Goal: Contribute content: Add original content to the website for others to see

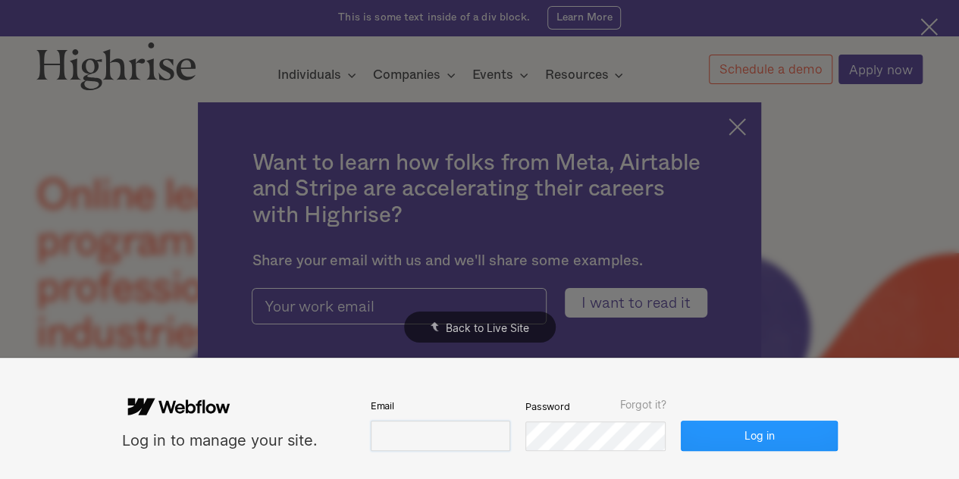
click at [426, 431] on input "email" at bounding box center [440, 436] width 139 height 30
paste input "[EMAIL_ADDRESS][DOMAIN_NAME]"
type input "[EMAIL_ADDRESS][DOMAIN_NAME]"
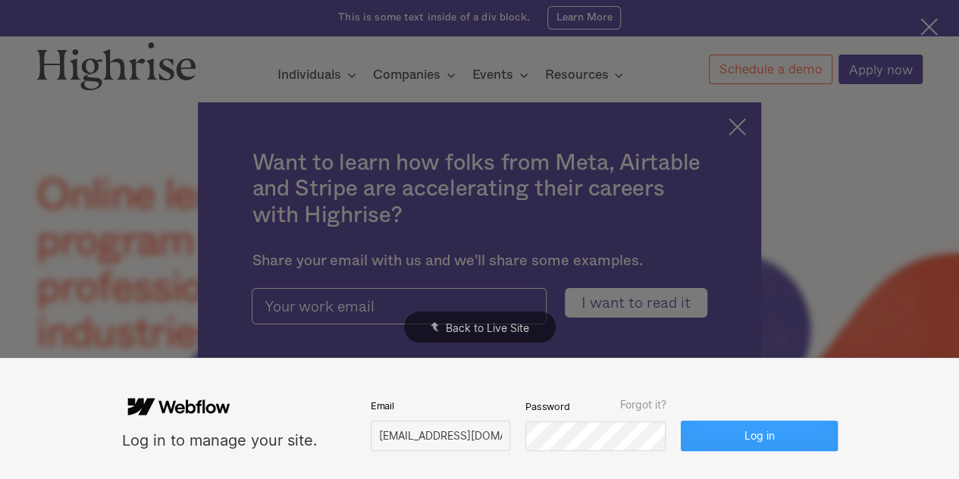
click at [766, 428] on button "Log in" at bounding box center [758, 436] width 156 height 30
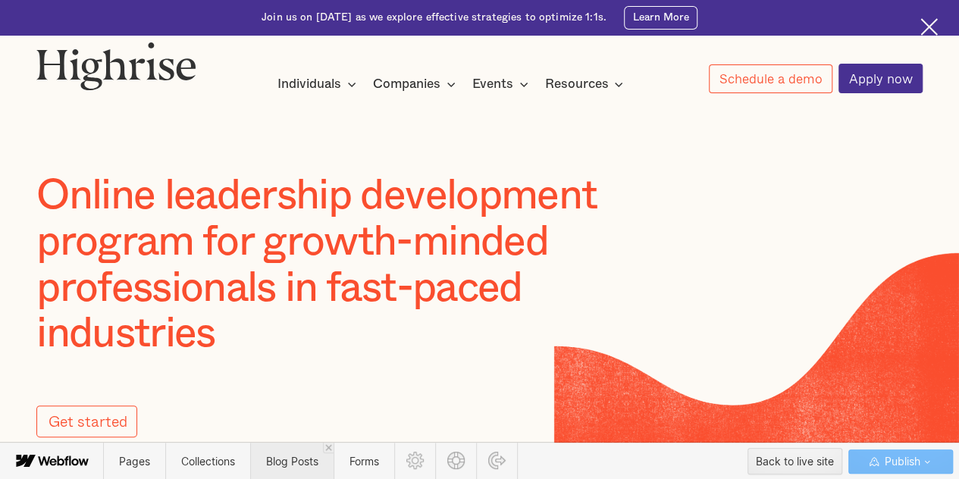
click at [309, 449] on span "Blog Posts" at bounding box center [291, 461] width 83 height 37
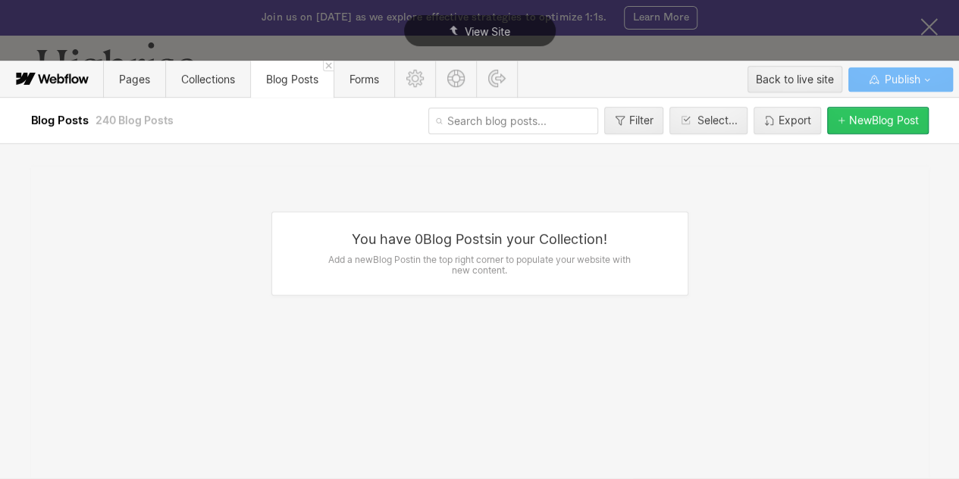
click at [864, 127] on button "New Blog Post" at bounding box center [878, 120] width 102 height 27
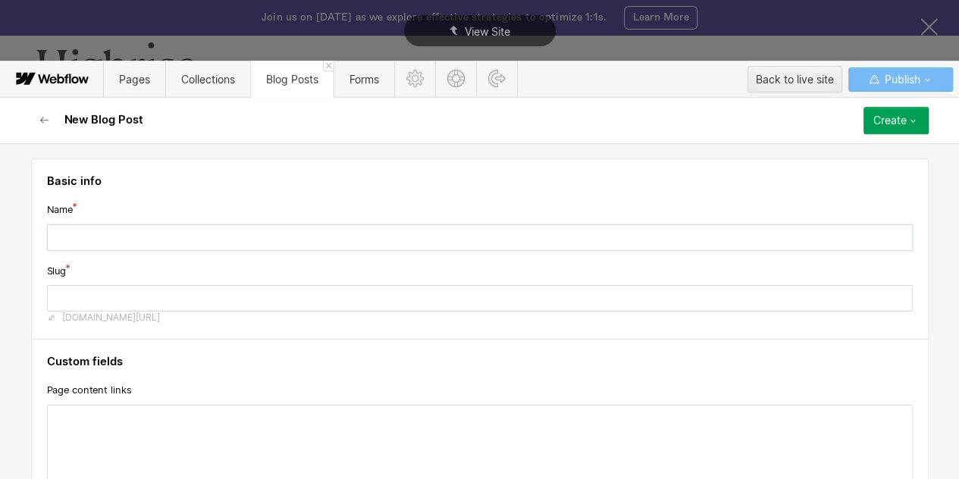
click at [399, 236] on input "text" at bounding box center [479, 237] width 865 height 27
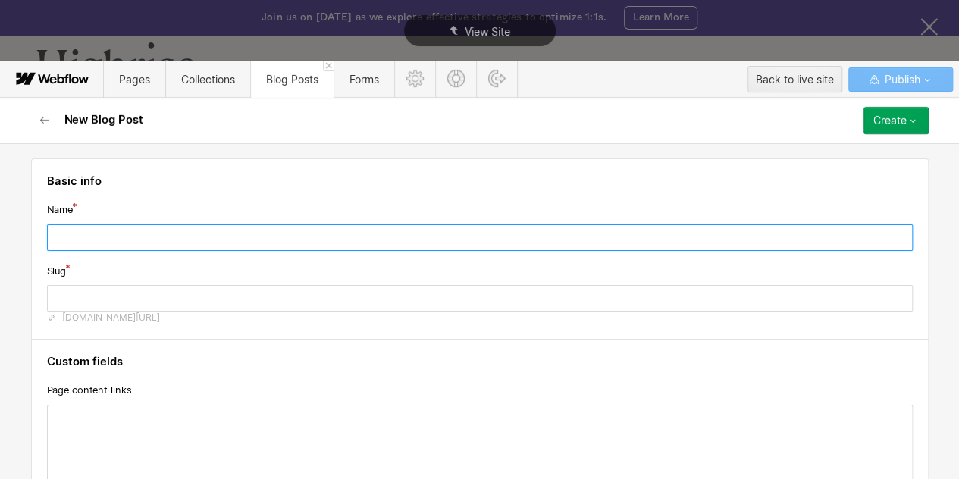
paste input "Psychological Safety at Work: Driving Productivity Through Inclusion and Trust"
type input "Psychological Safety at Work: Driving Productivity Through Inclusion and Trust"
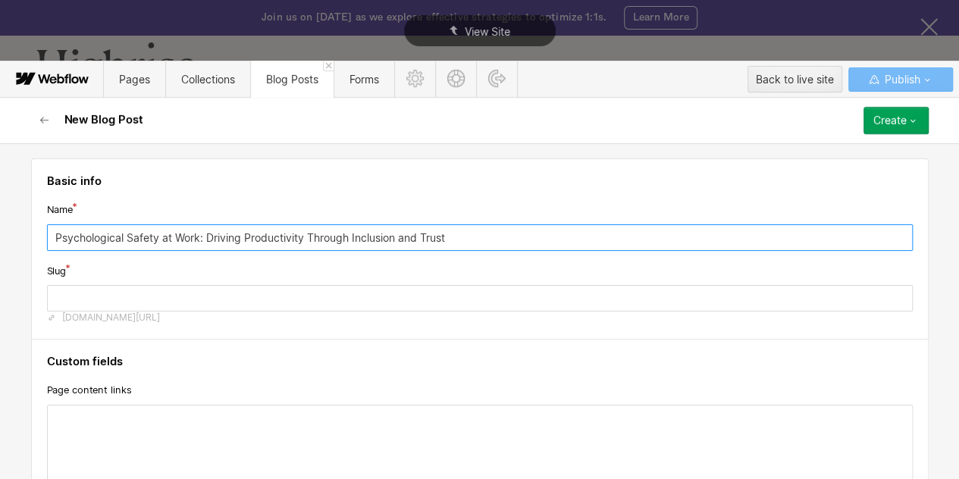
type input "psychological-safety-at-work-driving-productivity-through-inclusion-and-trust"
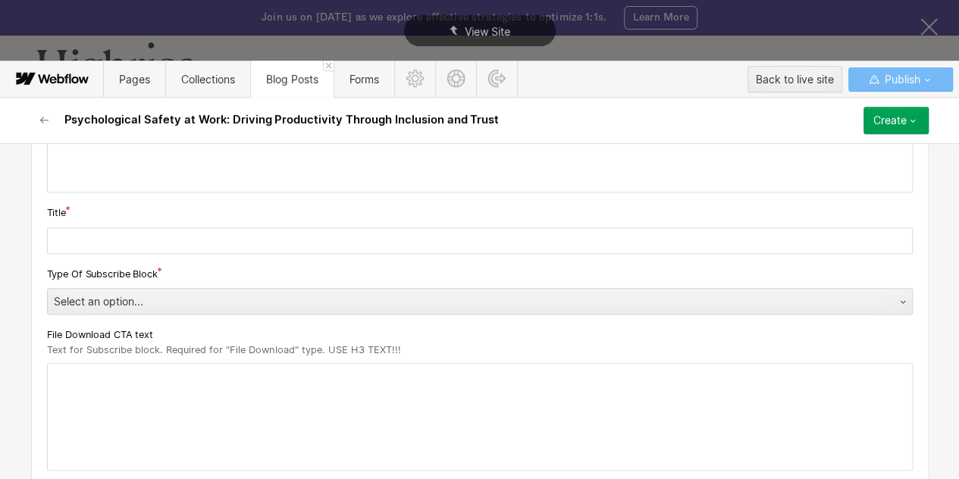
scroll to position [314, 0]
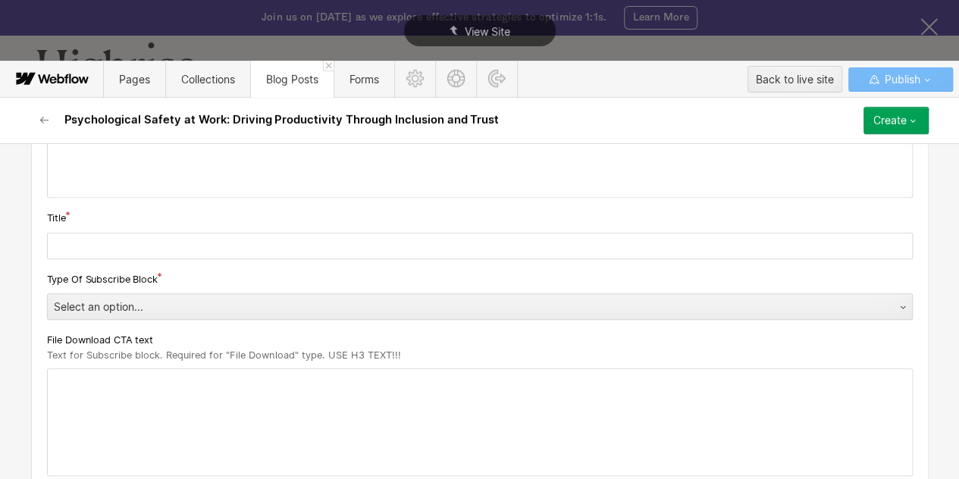
type input "Psychological Safety at Work: Driving Productivity Through Inclusion and Trust"
click at [165, 244] on input "text" at bounding box center [479, 246] width 865 height 27
paste input "Psychological Safety at Work: Driving Productivity Through Inclusion and Trust"
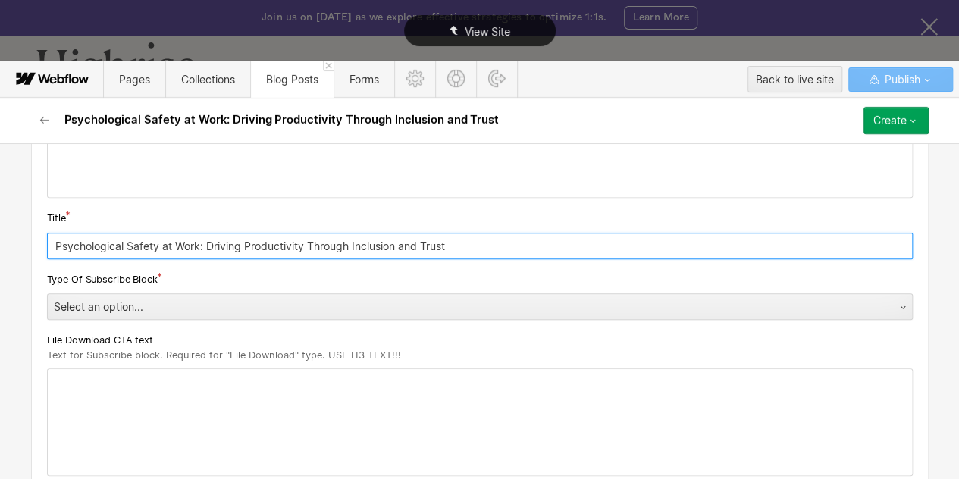
type input "Psychological Safety at Work: Driving Productivity Through Inclusion and Trust"
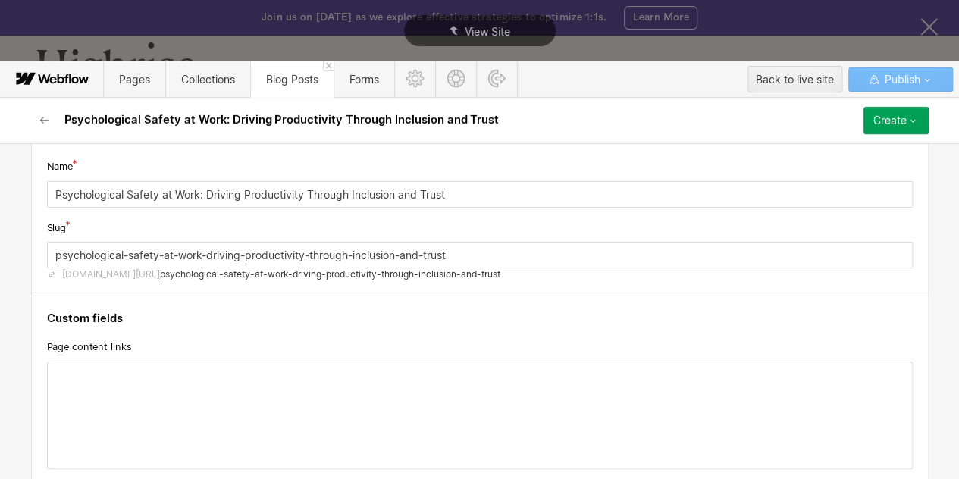
scroll to position [0, 0]
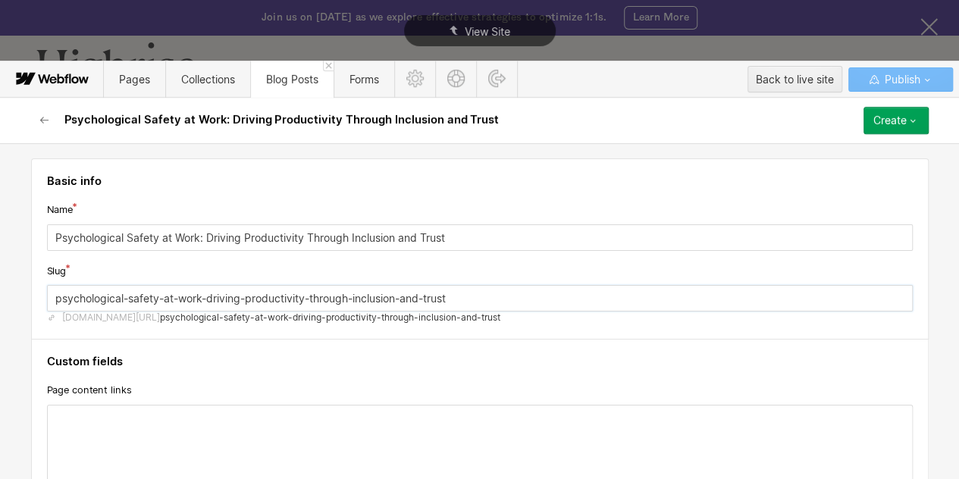
click at [405, 301] on input "psychological-safety-at-work-driving-productivity-through-inclusion-and-trust" at bounding box center [479, 298] width 865 height 27
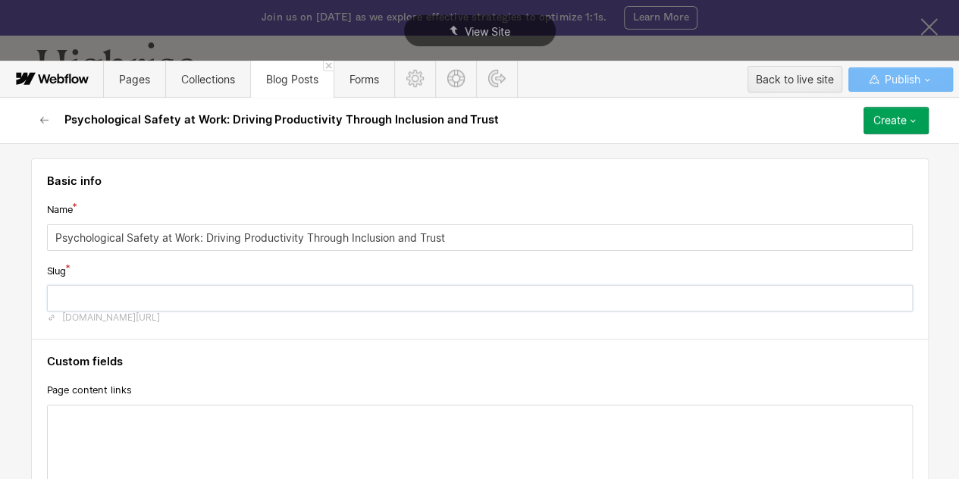
paste input "psychological safety at work"
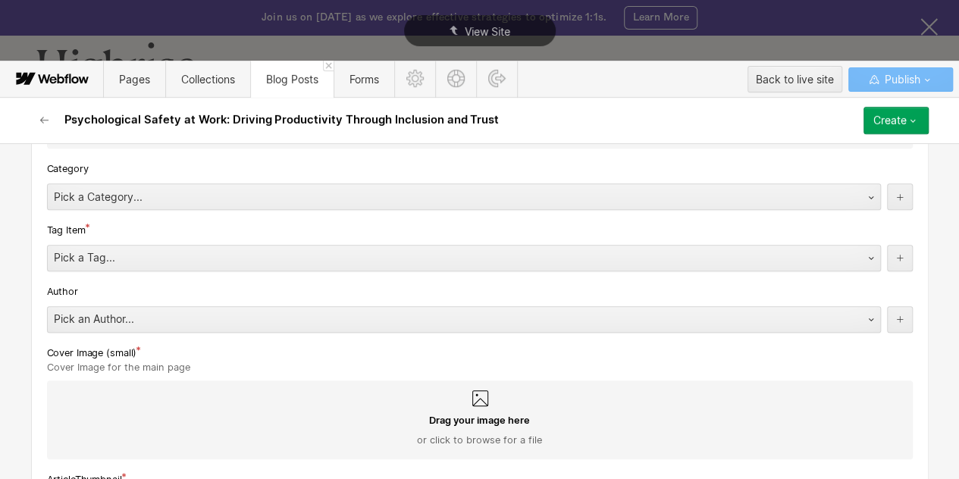
scroll to position [721, 0]
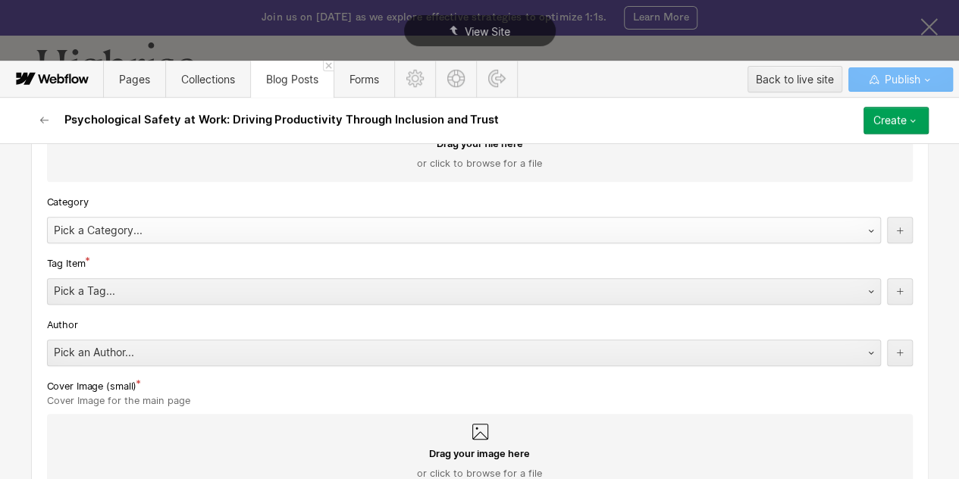
type input "psychological-safety-at-work"
click at [230, 224] on div "Pick a Category..." at bounding box center [449, 230] width 802 height 24
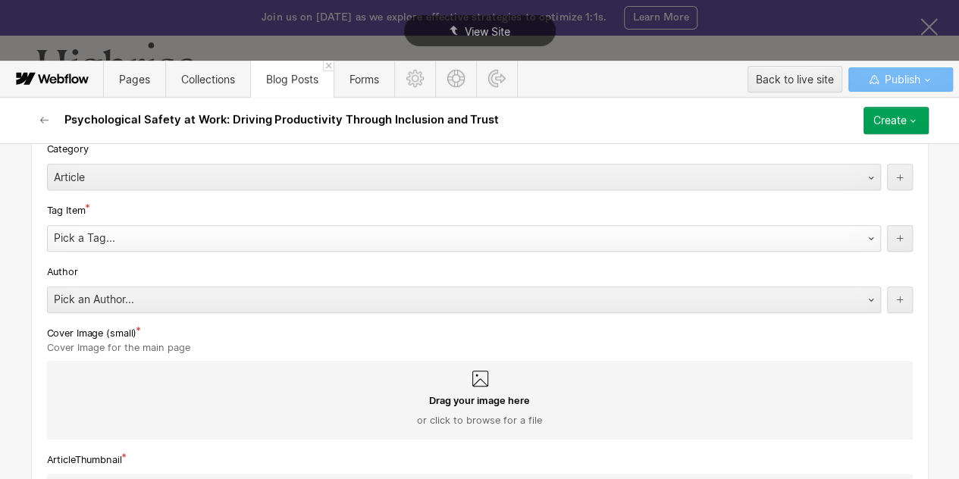
click at [197, 240] on div "Pick a Tag..." at bounding box center [449, 238] width 802 height 24
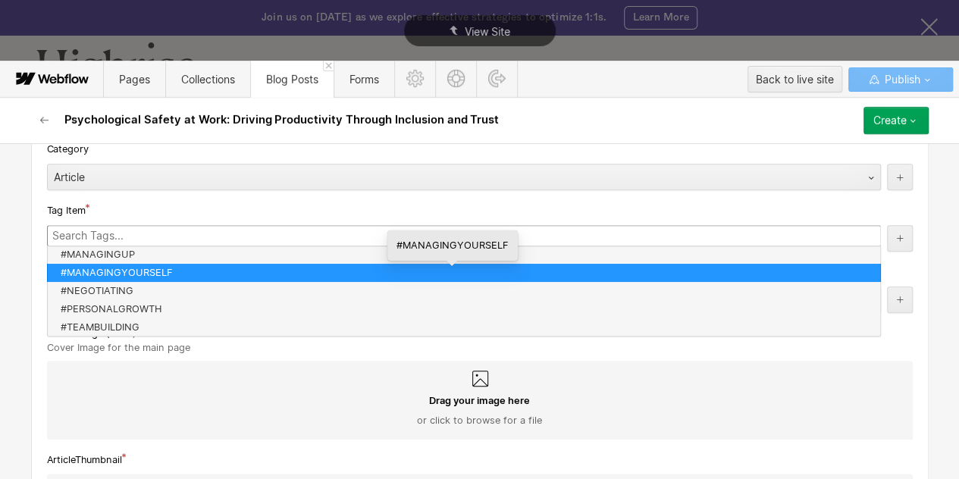
scroll to position [69, 0]
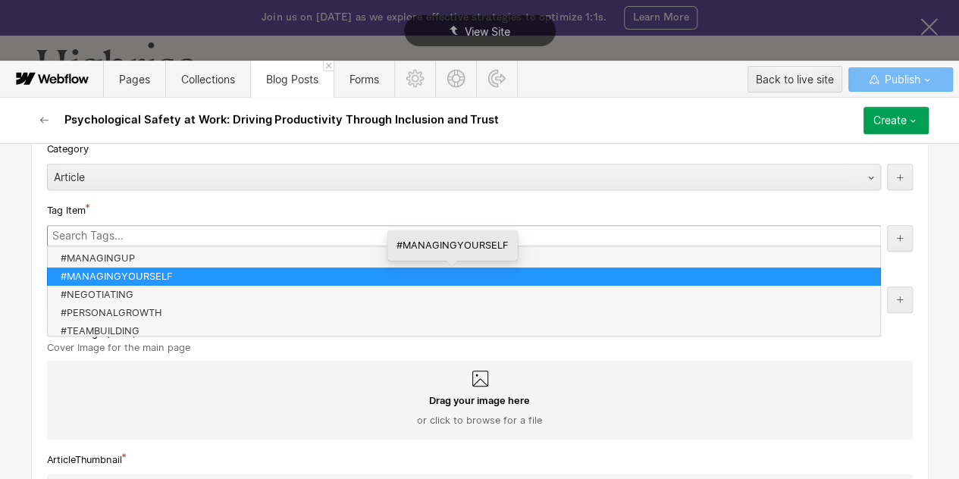
click at [120, 274] on div "Author" at bounding box center [479, 272] width 865 height 17
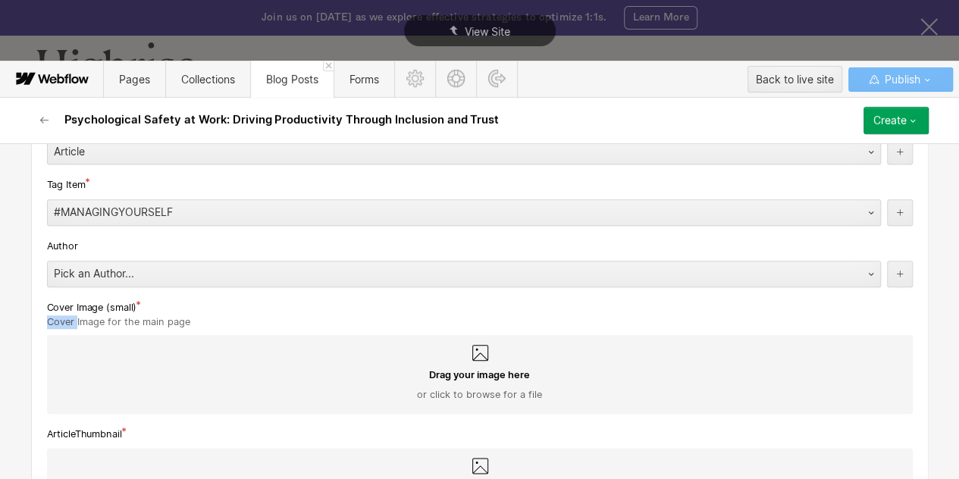
scroll to position [801, 0]
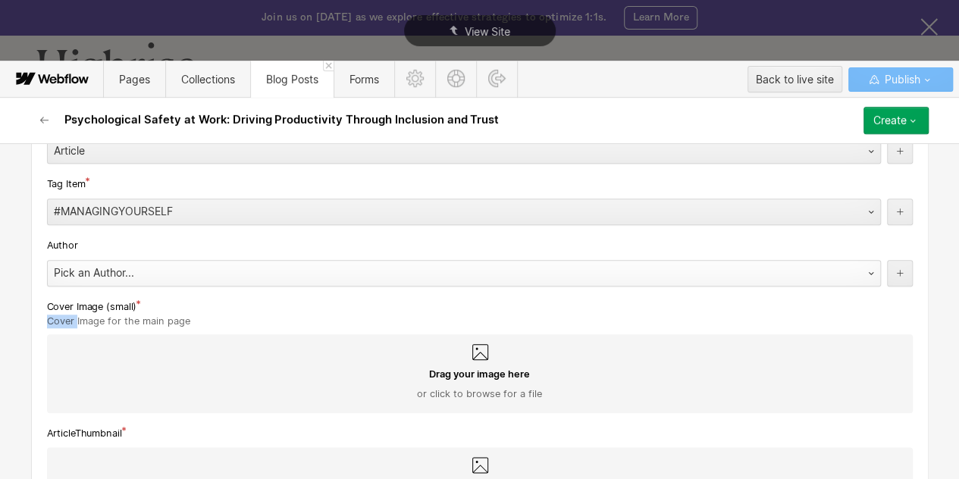
click at [120, 270] on div "Pick an Author..." at bounding box center [449, 273] width 802 height 24
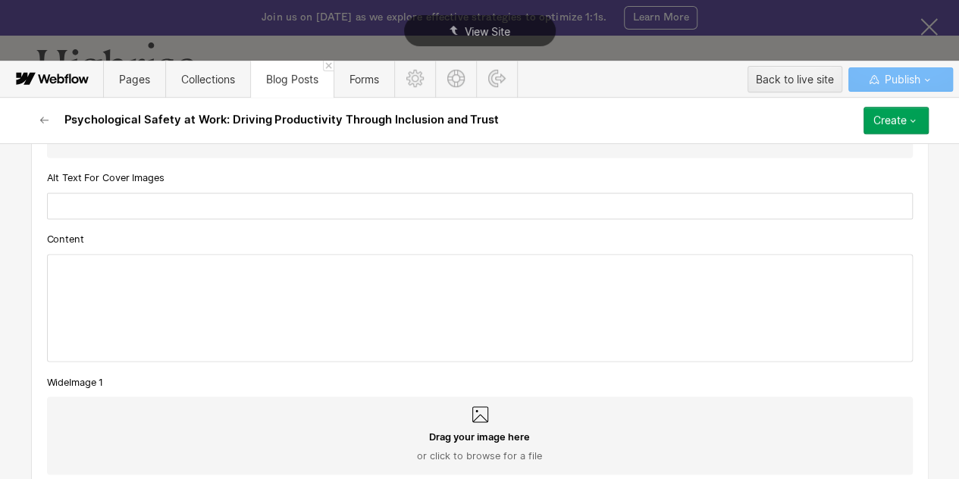
scroll to position [1283, 0]
click at [130, 277] on div at bounding box center [480, 307] width 864 height 106
click at [130, 277] on div "‍" at bounding box center [480, 307] width 864 height 106
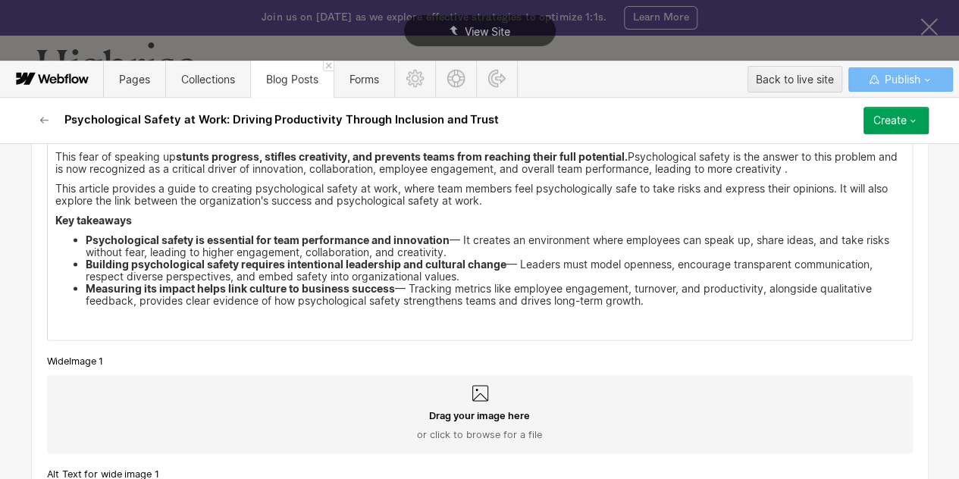
scroll to position [2907, 0]
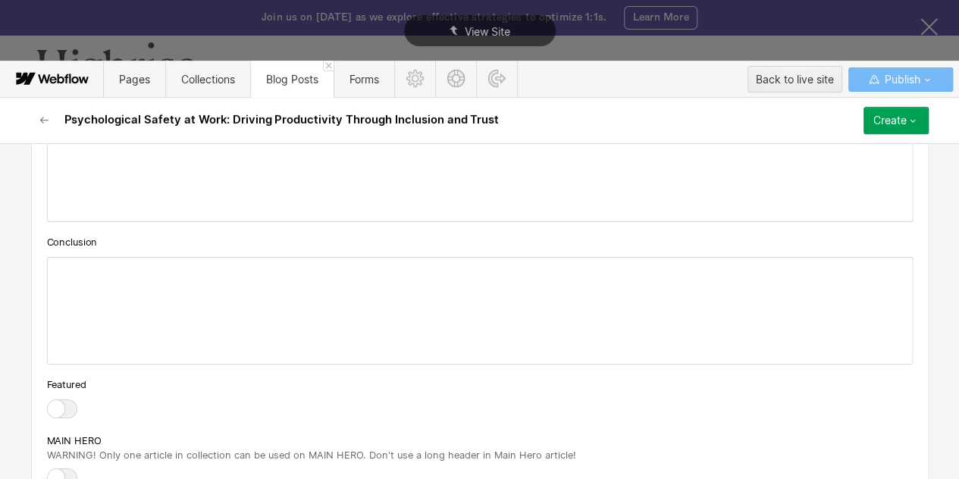
click at [163, 278] on div at bounding box center [480, 311] width 864 height 106
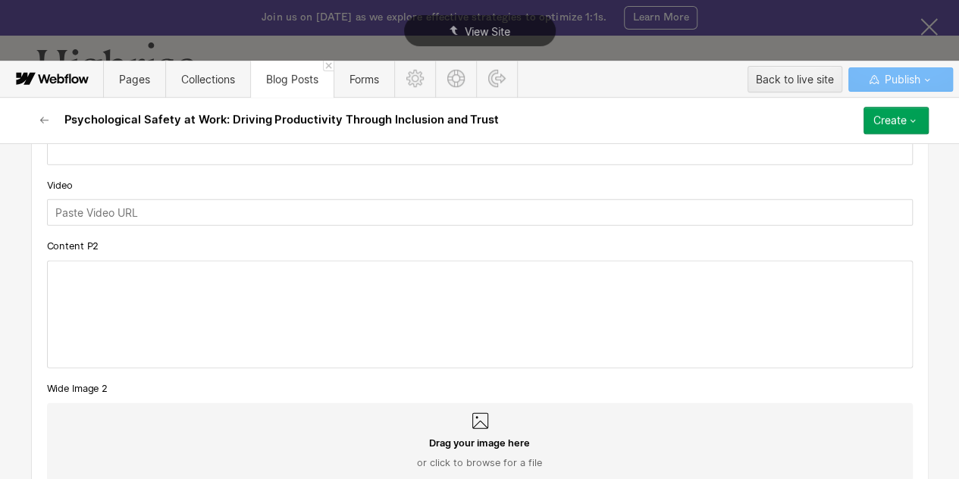
scroll to position [1880, 0]
click at [68, 274] on div at bounding box center [480, 314] width 864 height 106
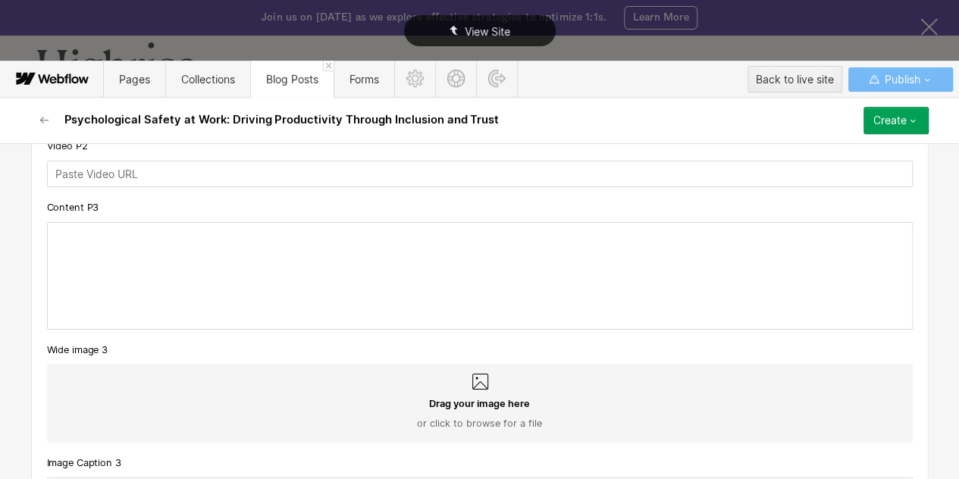
scroll to position [2528, 0]
click at [144, 249] on div at bounding box center [480, 277] width 864 height 106
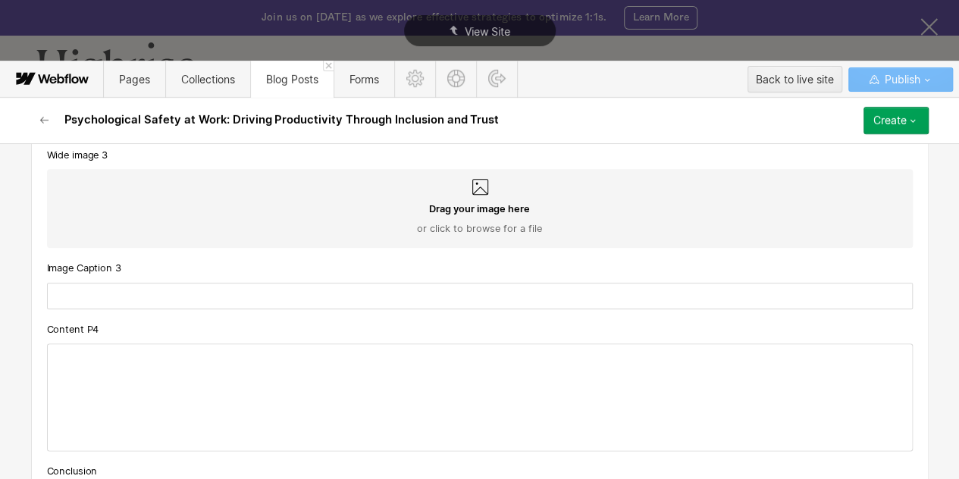
scroll to position [3692, 0]
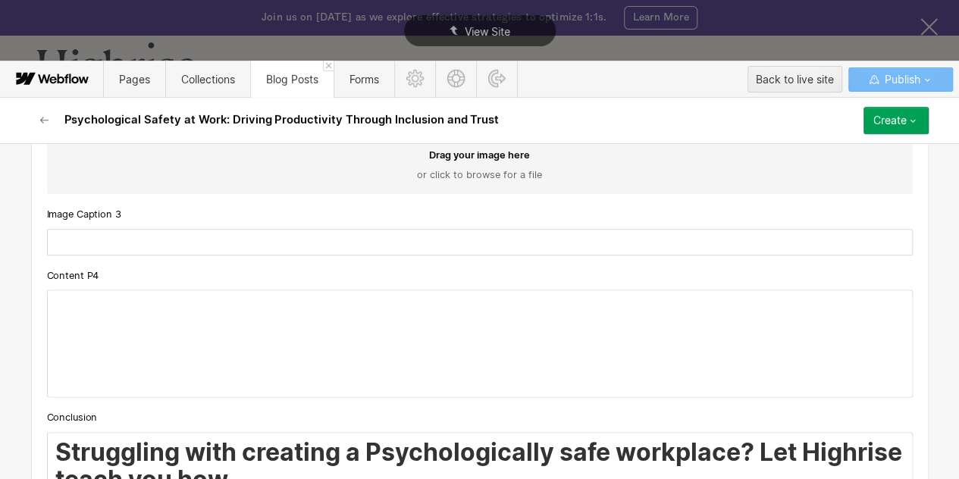
click at [86, 299] on div at bounding box center [480, 343] width 864 height 106
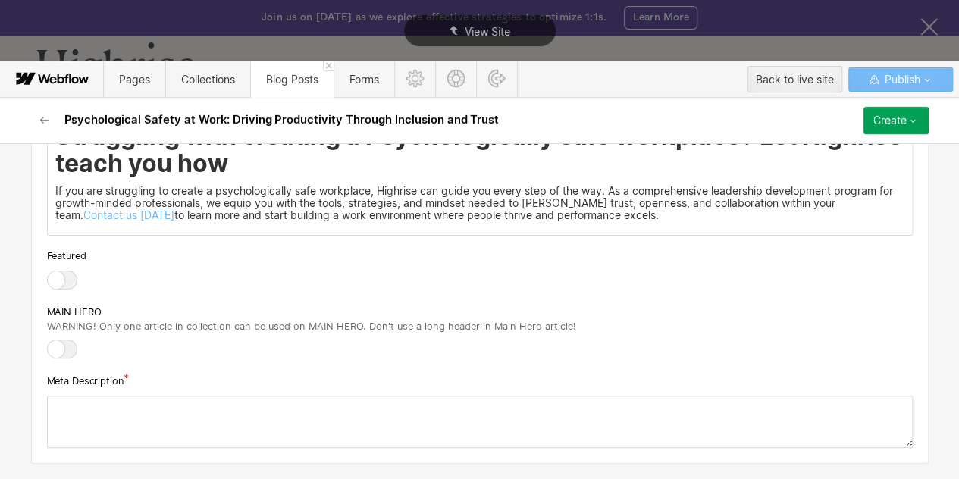
scroll to position [3811, 0]
click at [86, 80] on div at bounding box center [480, 27] width 864 height 106
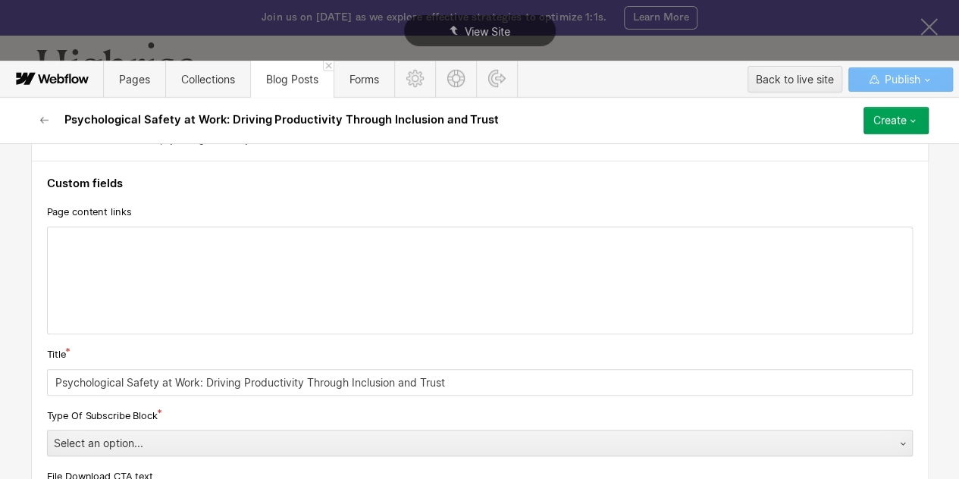
scroll to position [179, 0]
click at [145, 241] on div at bounding box center [480, 280] width 864 height 106
click at [29, 238] on icon at bounding box center [33, 238] width 9 height 9
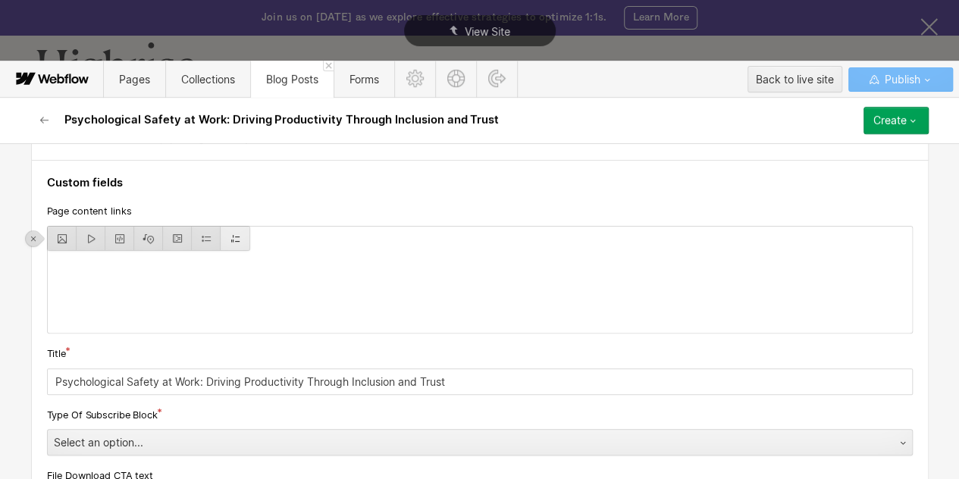
click at [227, 242] on div at bounding box center [234, 238] width 29 height 23
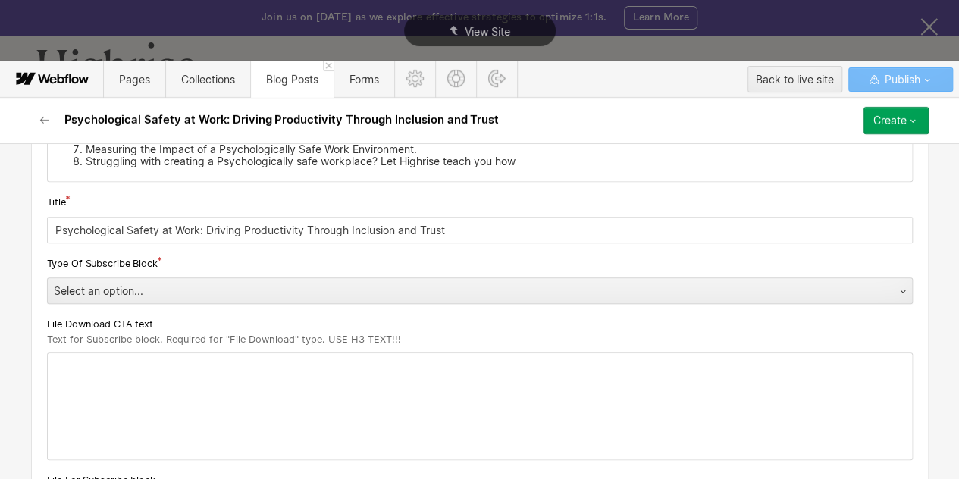
scroll to position [362, 0]
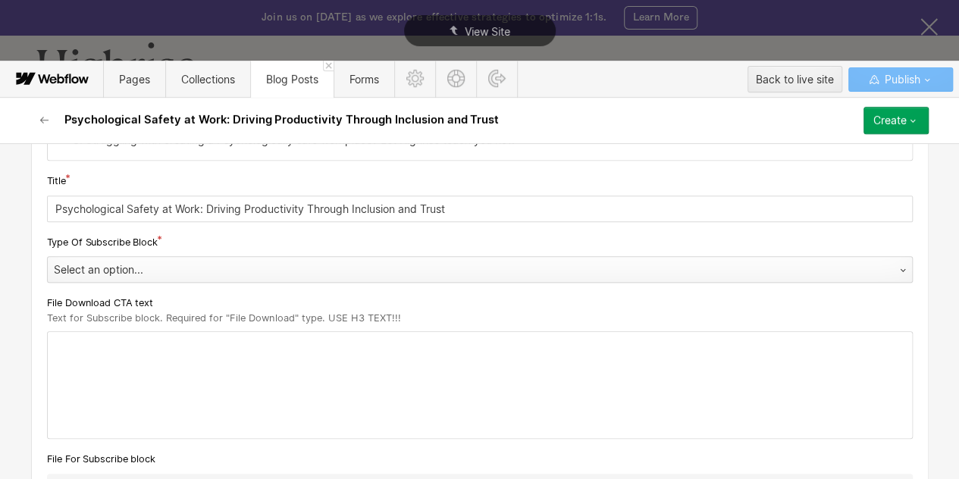
click at [164, 268] on div "Select an option..." at bounding box center [464, 270] width 833 height 24
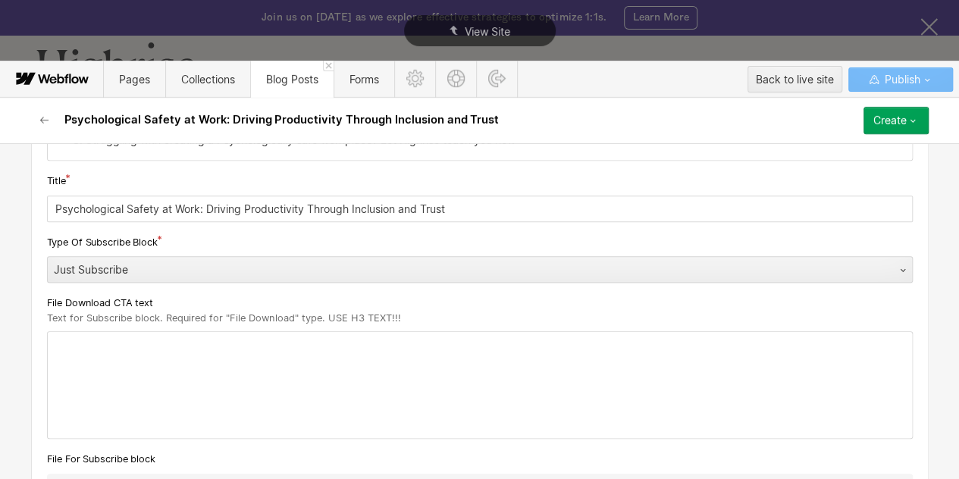
scroll to position [402, 0]
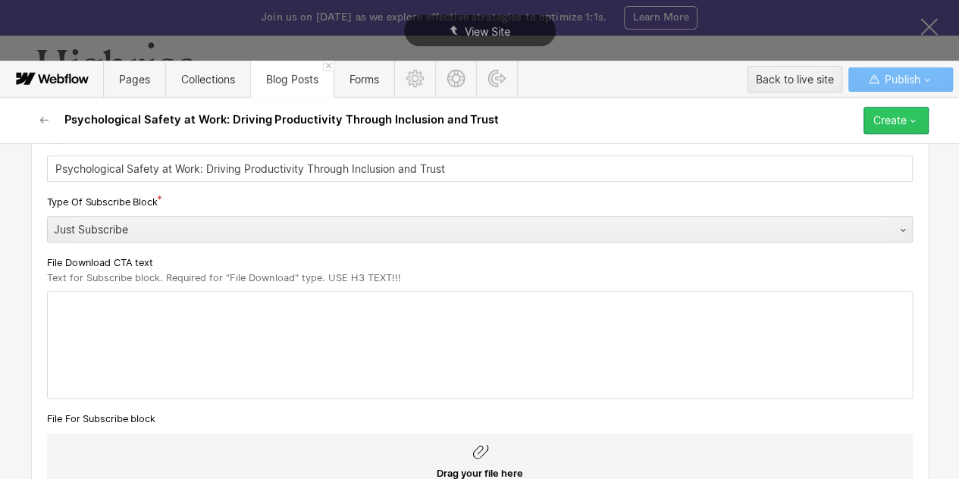
click at [898, 124] on div "Create" at bounding box center [889, 120] width 33 height 12
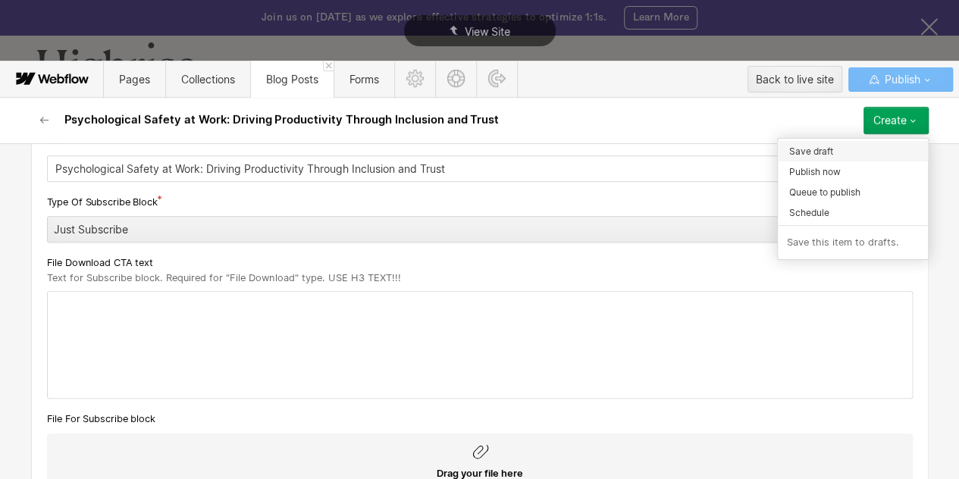
click at [832, 145] on span "Save draft" at bounding box center [811, 151] width 44 height 14
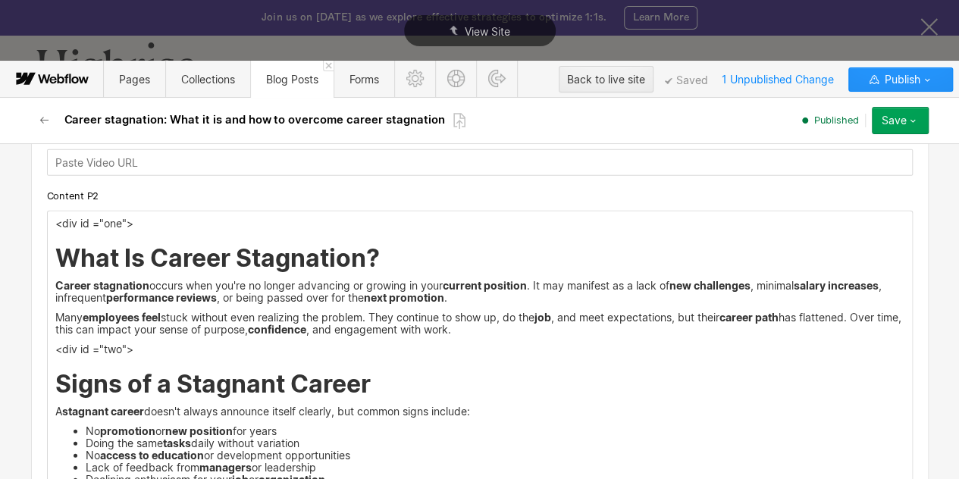
scroll to position [1970, 0]
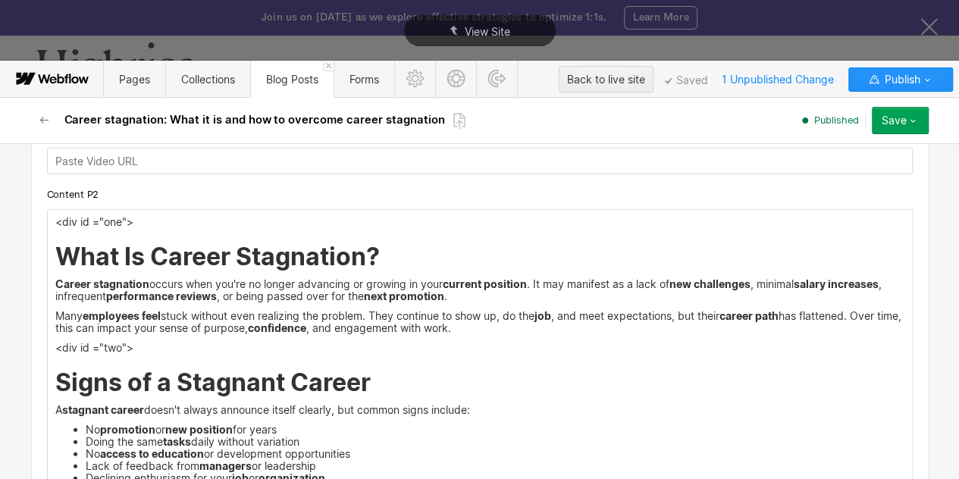
click at [83, 221] on p "<div id ="one">" at bounding box center [479, 222] width 849 height 12
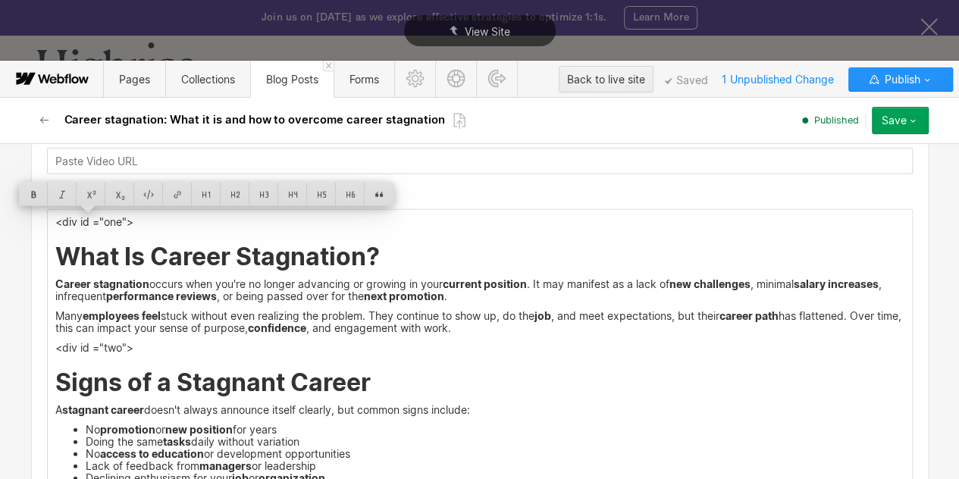
click at [258, 283] on p "Career stagnation occurs when you're no longer advancing or growing in your cur…" at bounding box center [479, 290] width 849 height 24
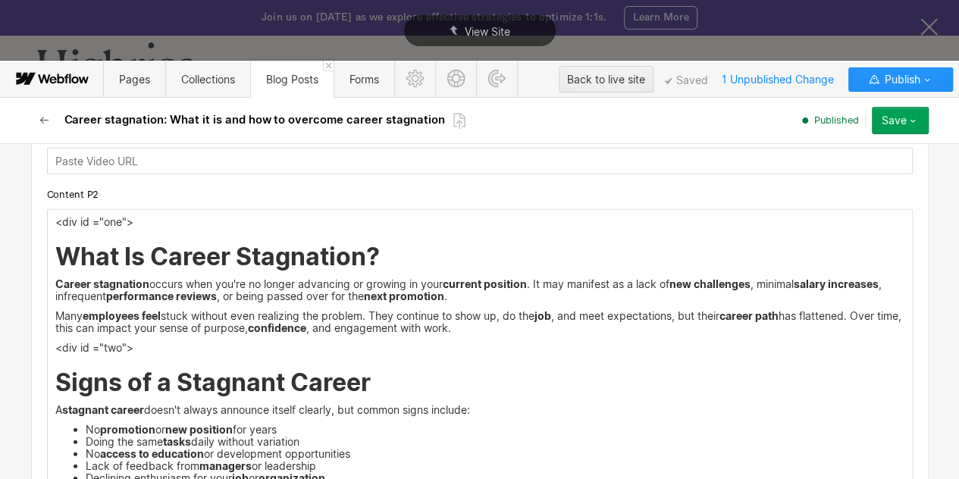
click at [45, 120] on icon "button" at bounding box center [43, 120] width 8 height 7
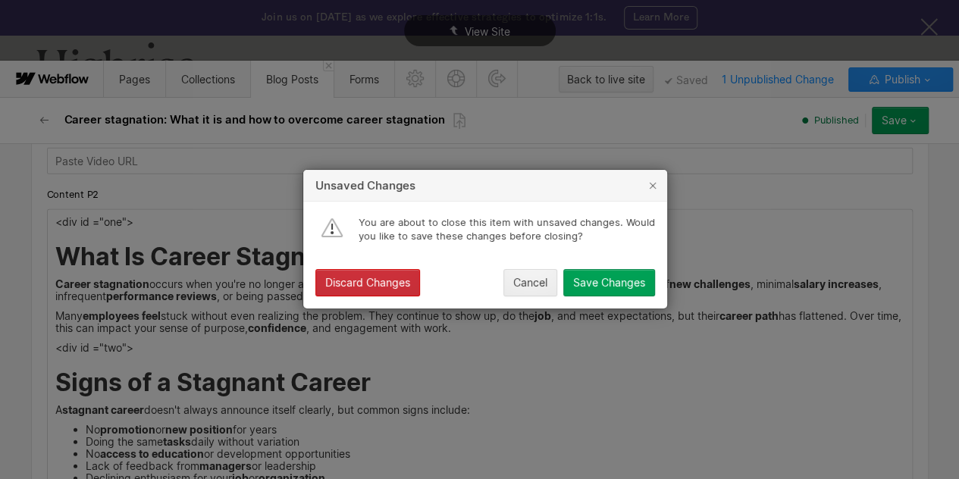
click at [351, 282] on div "Discard Changes" at bounding box center [367, 283] width 85 height 12
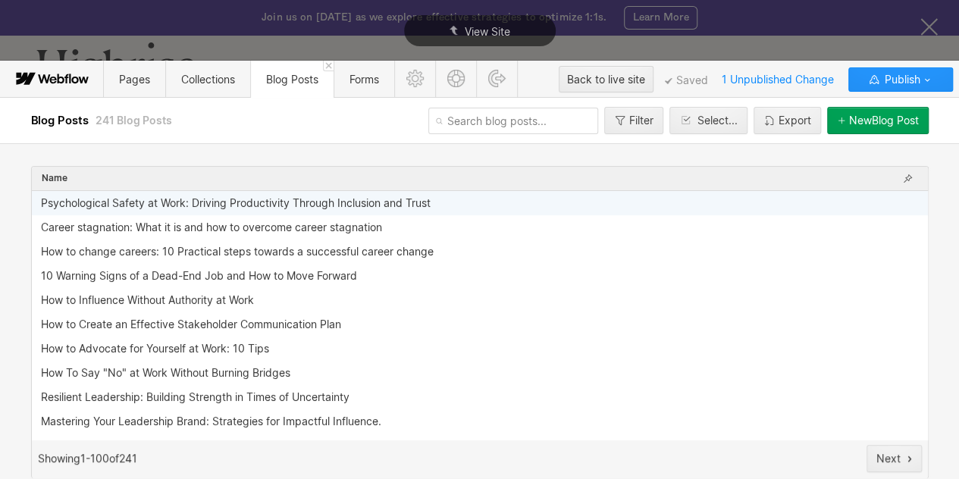
click at [96, 202] on div "Psychological Safety at Work: Driving Productivity Through Inclusion and Trust" at bounding box center [235, 203] width 389 height 12
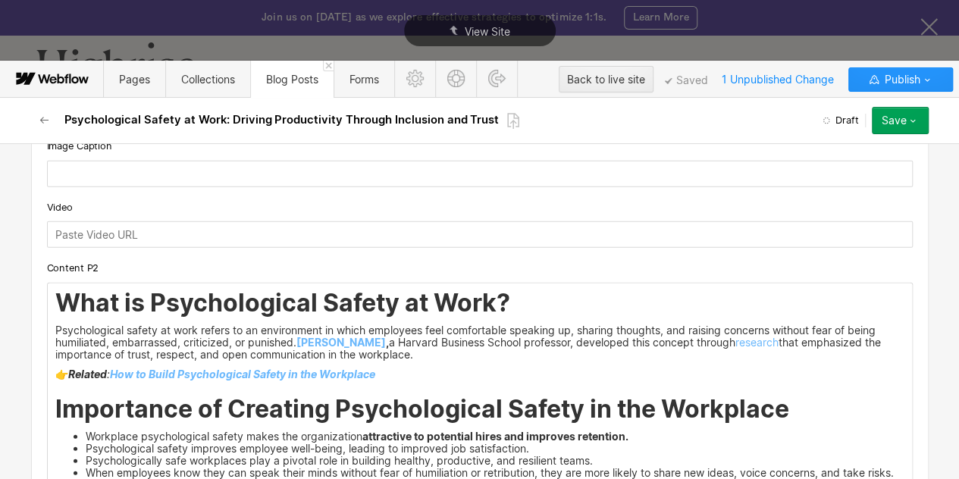
scroll to position [1897, 0]
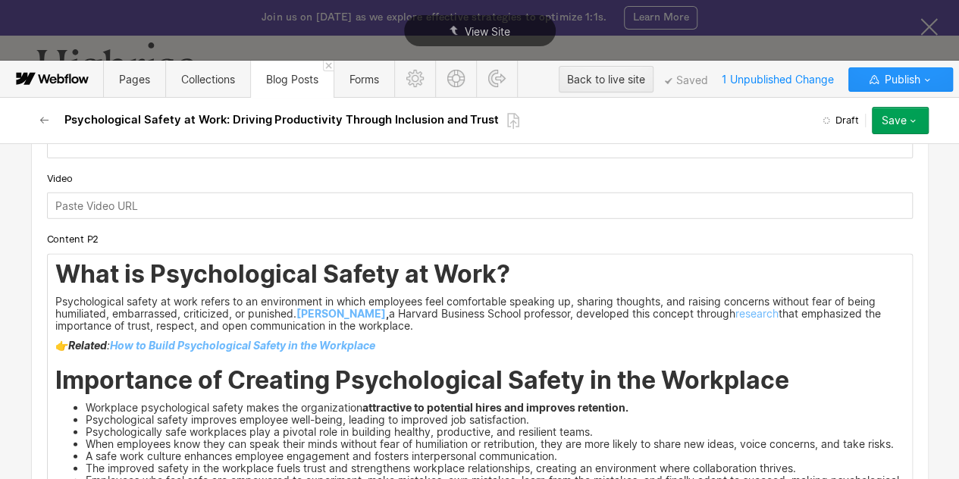
click at [48, 274] on div "What is Psychological Safety at Work? Psychological safety at work refers to an…" at bounding box center [480, 393] width 864 height 277
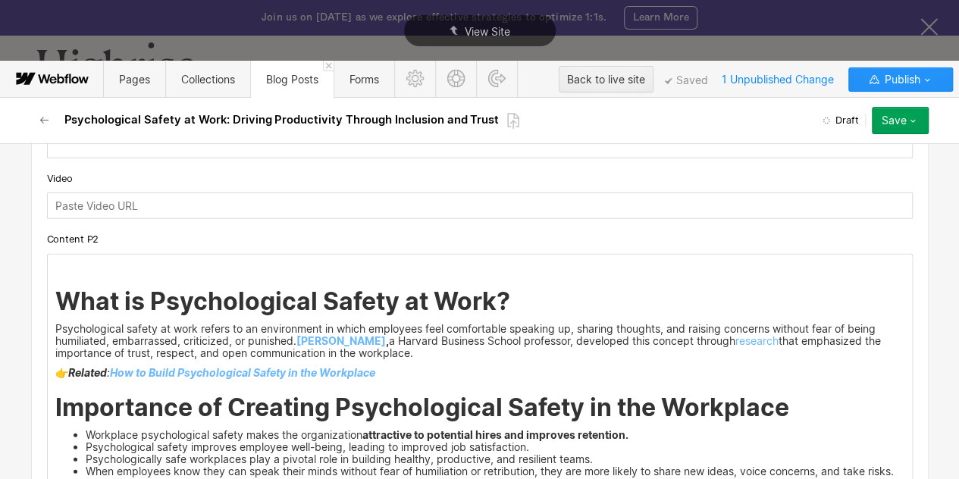
click at [48, 265] on div "‍ What is Psychological Safety at Work? Psychological safety at work refers to …" at bounding box center [480, 407] width 864 height 305
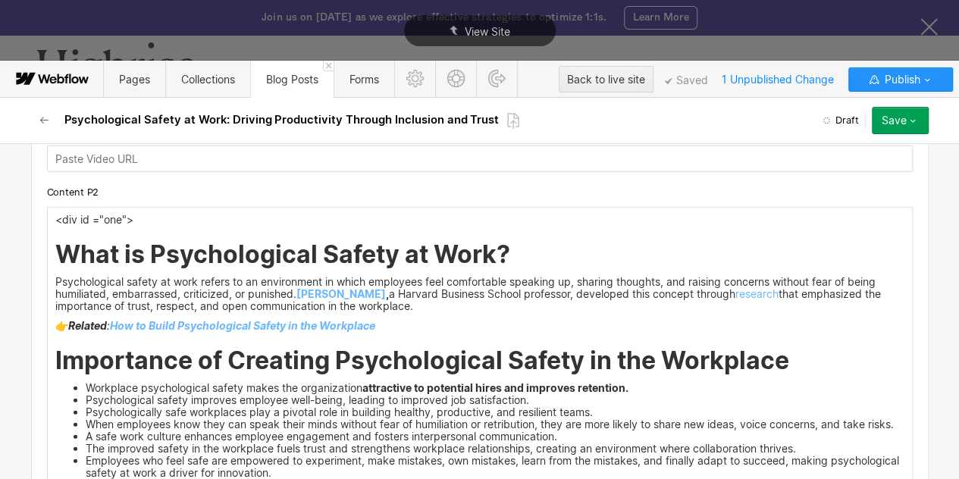
click at [48, 350] on div "<div id ="one"> What is Psychological Safety at Work? Psychological safety at w…" at bounding box center [480, 360] width 864 height 305
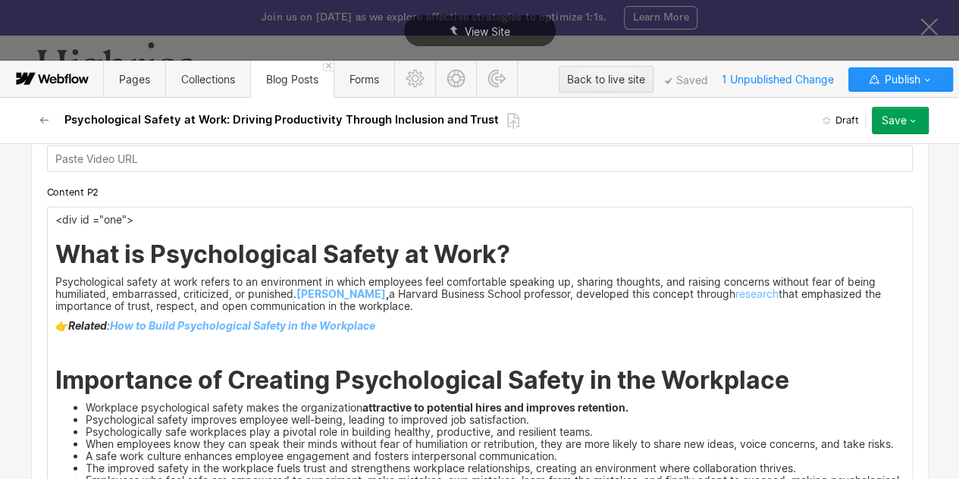
click at [48, 339] on div "<div id ="one"> What is Psychological Safety at Work? Psychological safety at w…" at bounding box center [480, 370] width 864 height 324
click at [51, 355] on div "<div id ="one"> What is Psychological Safety at Work? Psychological safety at w…" at bounding box center [480, 370] width 864 height 324
click at [55, 340] on p "‍" at bounding box center [479, 345] width 849 height 12
click at [114, 346] on p "<div id ="one">" at bounding box center [479, 345] width 849 height 12
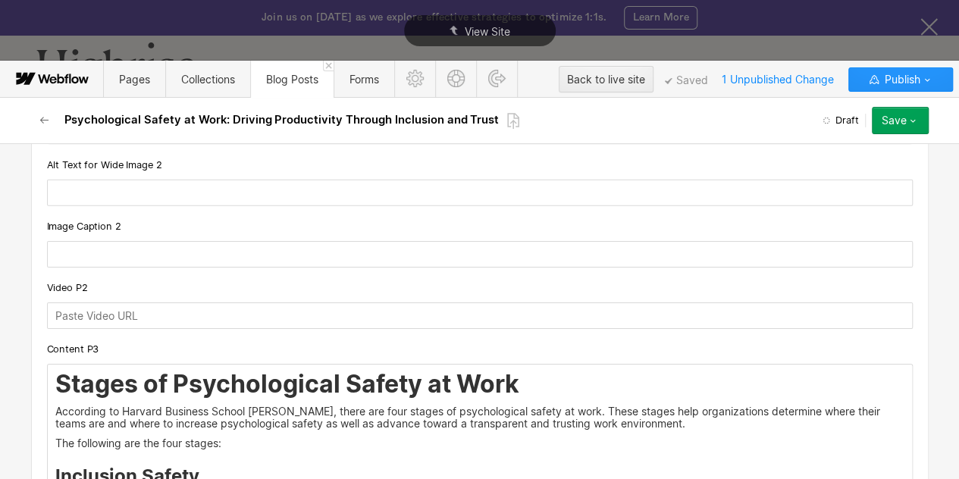
scroll to position [2518, 0]
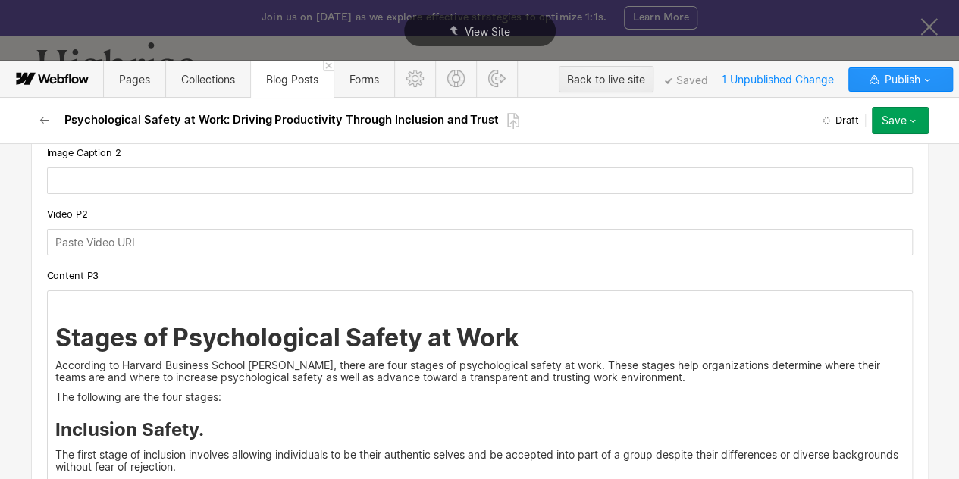
click at [114, 302] on p "<div id ="one">" at bounding box center [479, 303] width 849 height 12
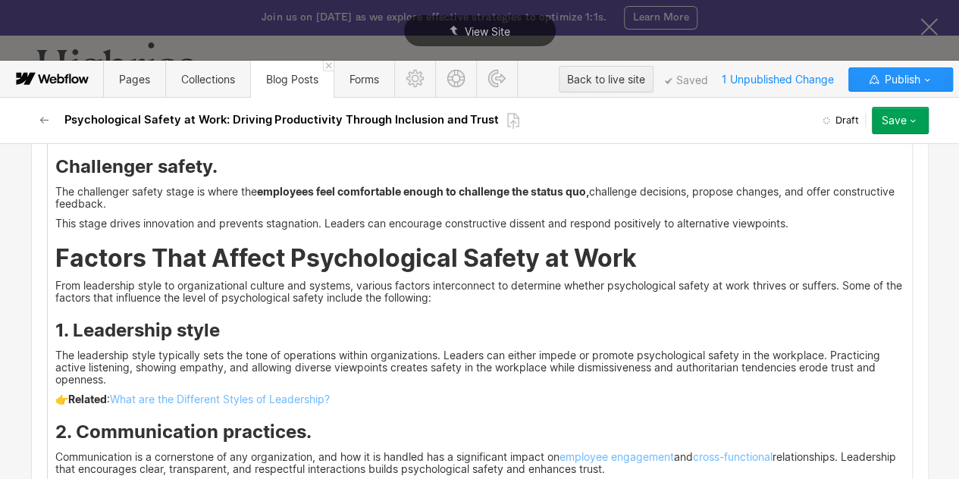
scroll to position [3042, 0]
click at [179, 264] on h2 "Factors That Affect Psychological Safety at Work" at bounding box center [479, 257] width 849 height 27
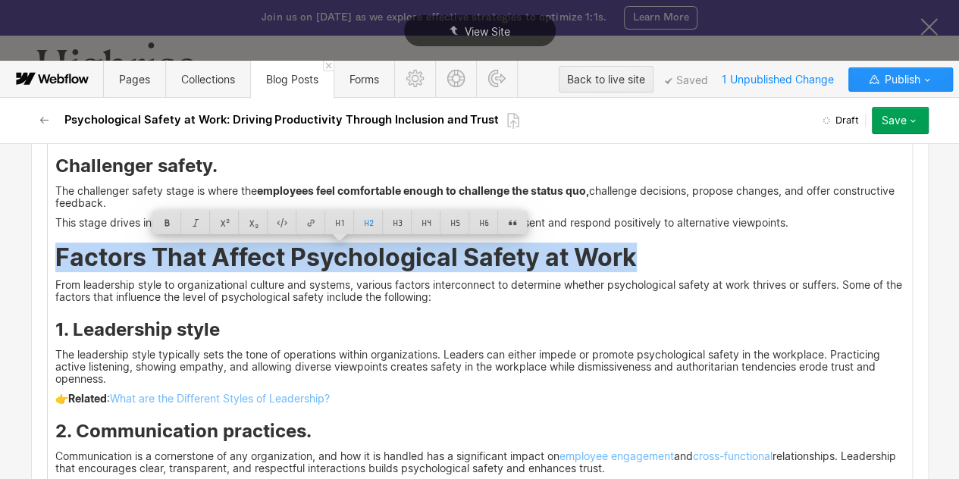
click at [210, 272] on div "<div id ="three"> Stages of Psychological Safety at Work According to [GEOGRAPH…" at bounding box center [480, 350] width 864 height 1167
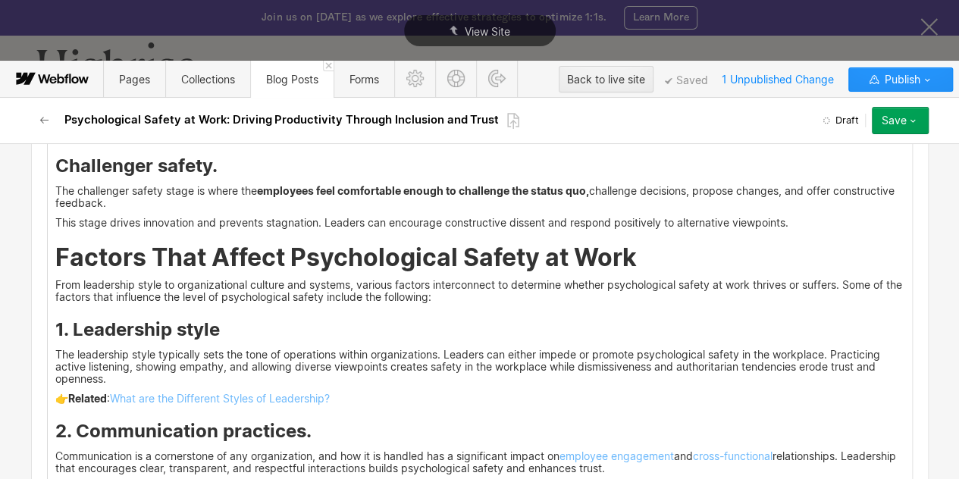
click at [48, 255] on div "<div id ="three"> Stages of Psychological Safety at Work According to [GEOGRAPH…" at bounding box center [480, 350] width 864 height 1167
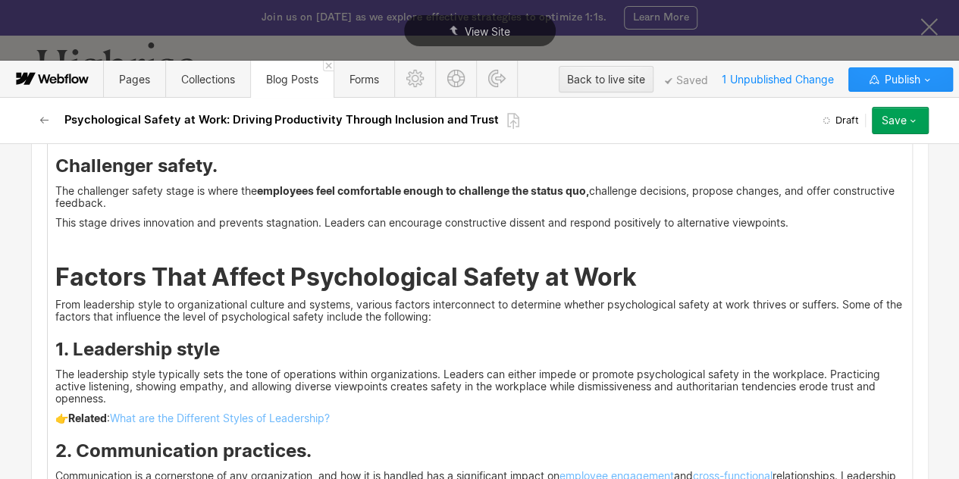
click at [55, 241] on p "‍" at bounding box center [479, 242] width 849 height 12
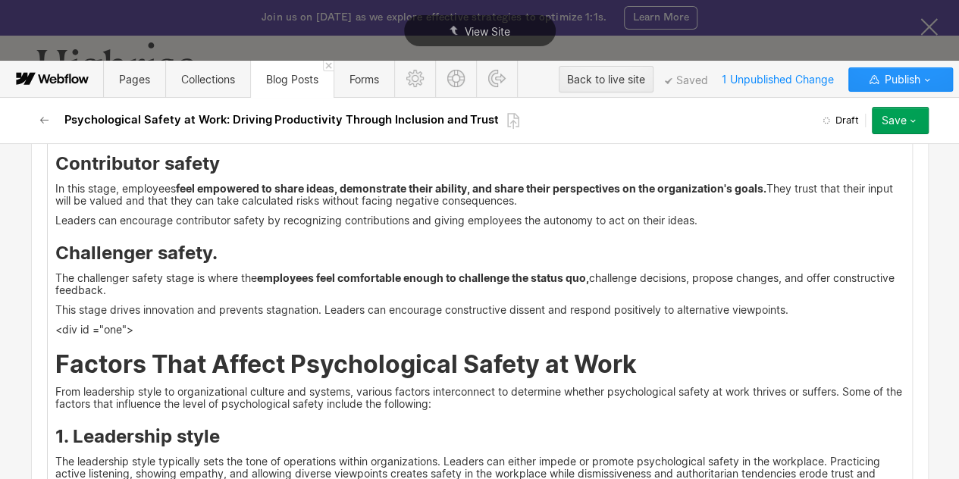
scroll to position [3064, 0]
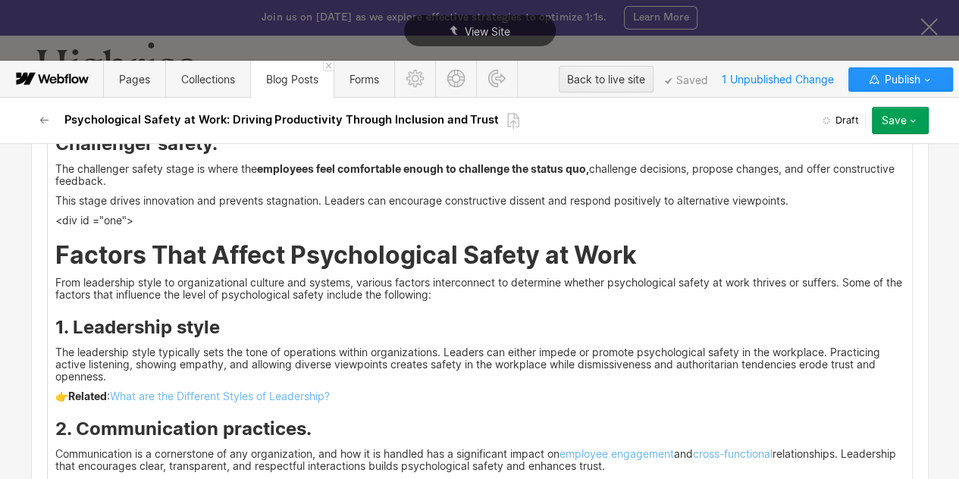
click at [116, 216] on p "<div id ="one">" at bounding box center [479, 220] width 849 height 12
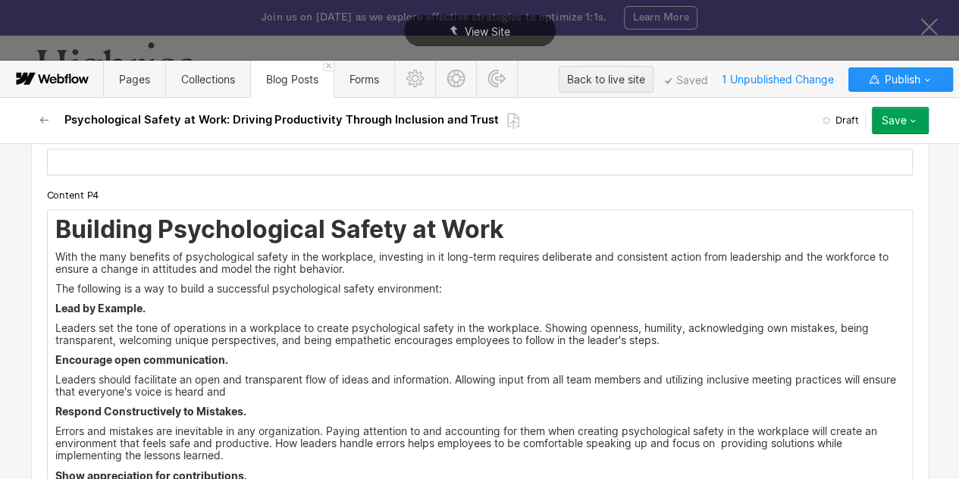
scroll to position [3995, 0]
click at [55, 229] on h2 "Building Psychological Safety at Work" at bounding box center [479, 230] width 849 height 27
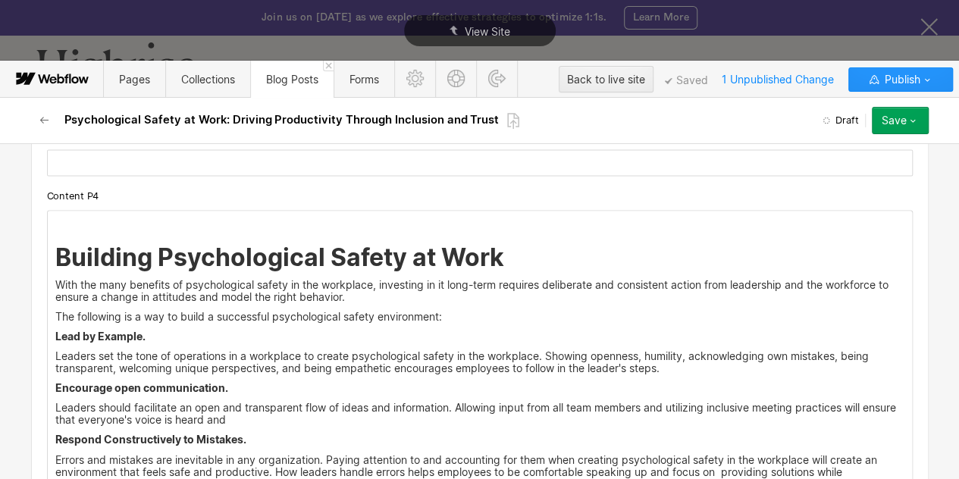
click at [55, 221] on p "‍" at bounding box center [479, 223] width 849 height 12
click at [112, 217] on p "<div id ="one">" at bounding box center [479, 223] width 849 height 12
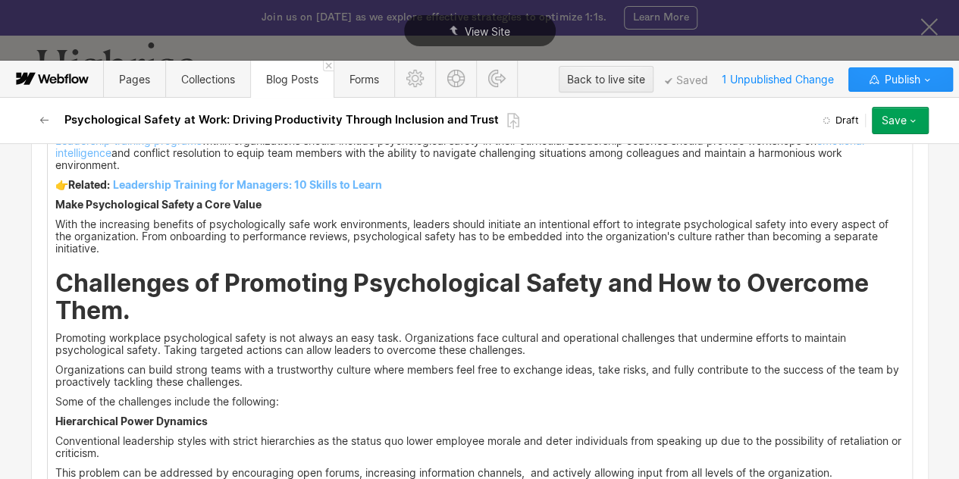
scroll to position [4479, 0]
click at [48, 280] on div "<div id ="five"> Building Psychological Safety at Work With the many benefits o…" at bounding box center [480, 404] width 864 height 1356
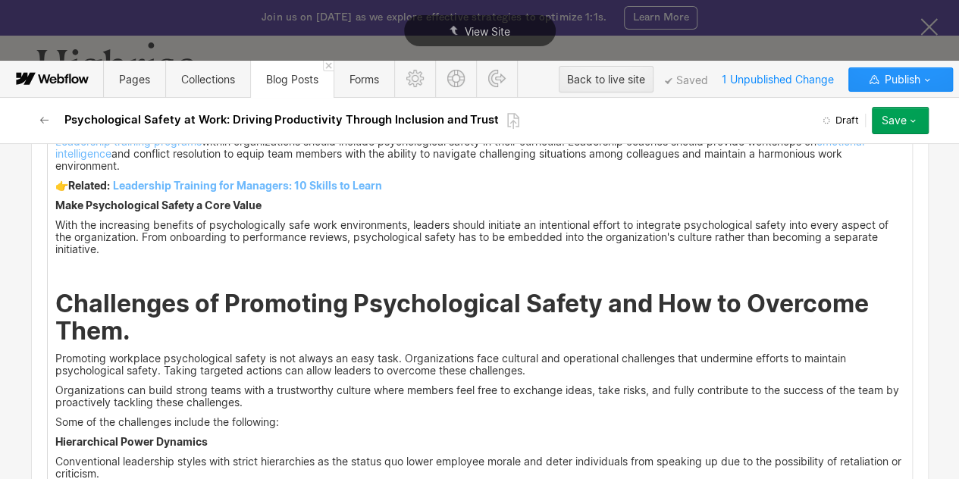
click at [55, 269] on p "‍" at bounding box center [479, 269] width 849 height 12
click at [114, 267] on p "<div id ="one">" at bounding box center [479, 269] width 849 height 12
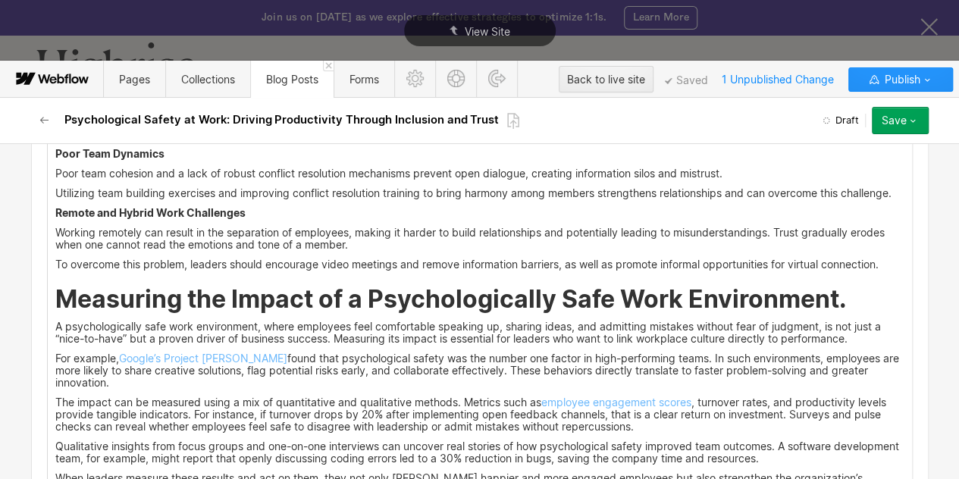
scroll to position [5062, 0]
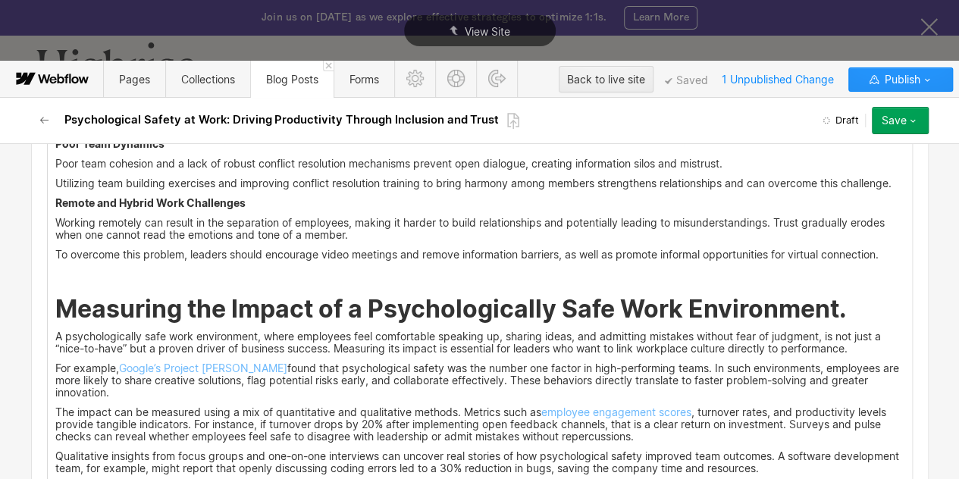
click at [115, 271] on p "<div id ="one">" at bounding box center [479, 274] width 849 height 12
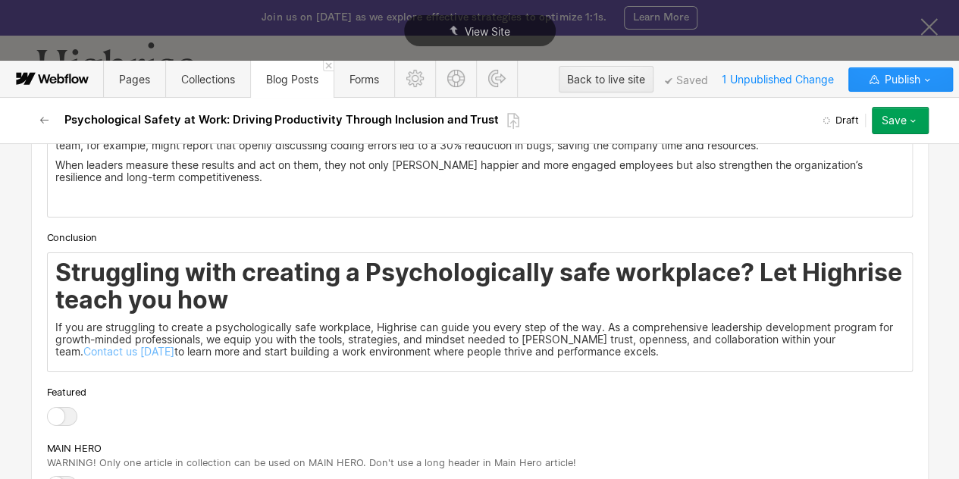
scroll to position [5387, 0]
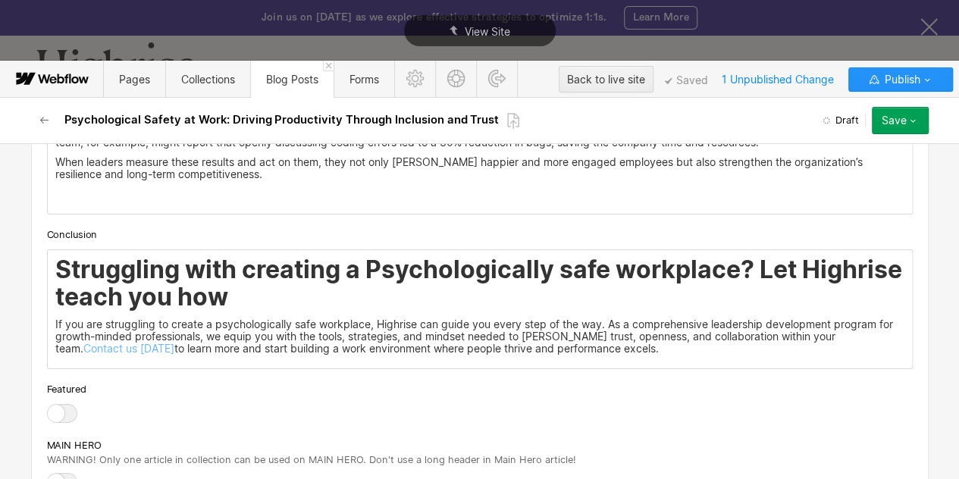
click at [48, 259] on div "Struggling with creating a Psychologically safe workplace? Let Highrise teach y…" at bounding box center [480, 309] width 864 height 118
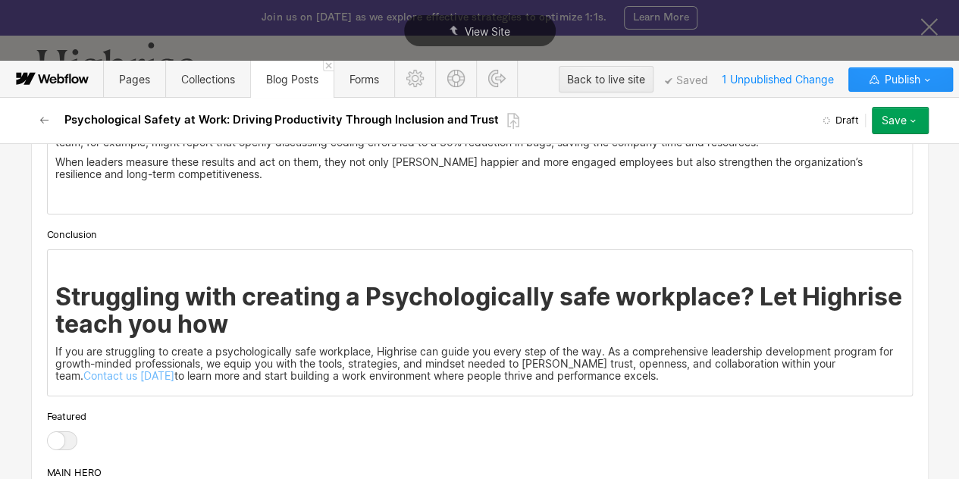
click at [72, 256] on p "‍" at bounding box center [479, 262] width 849 height 12
click at [115, 256] on p "<div id ="one">" at bounding box center [479, 262] width 849 height 12
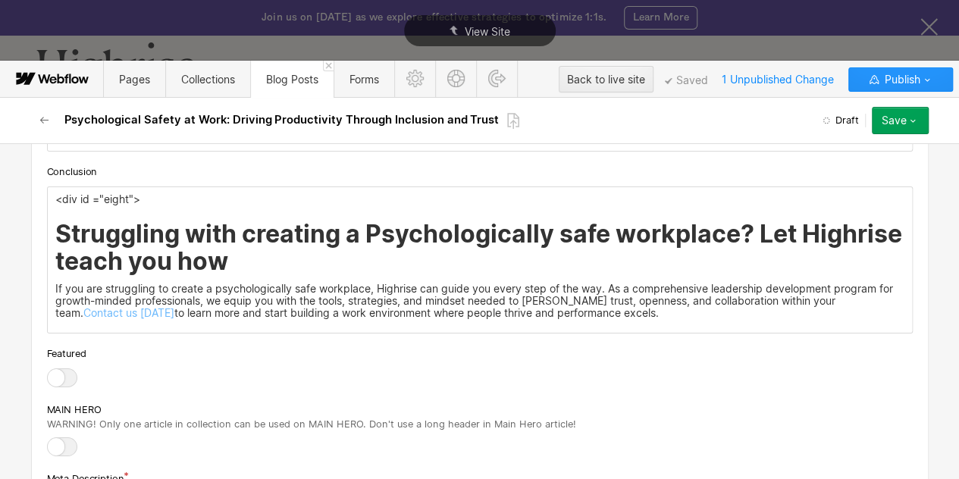
scroll to position [5451, 0]
click at [161, 192] on p "<div id ="eight">" at bounding box center [479, 198] width 849 height 12
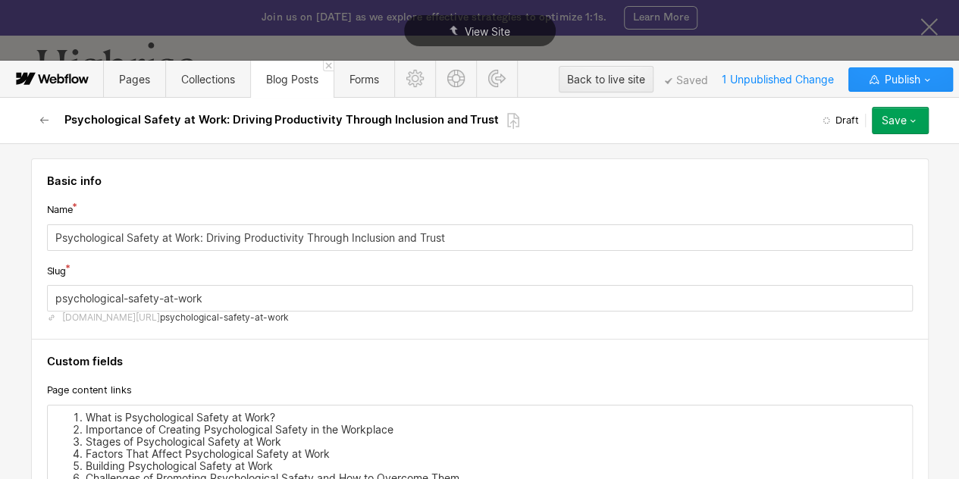
scroll to position [136, 0]
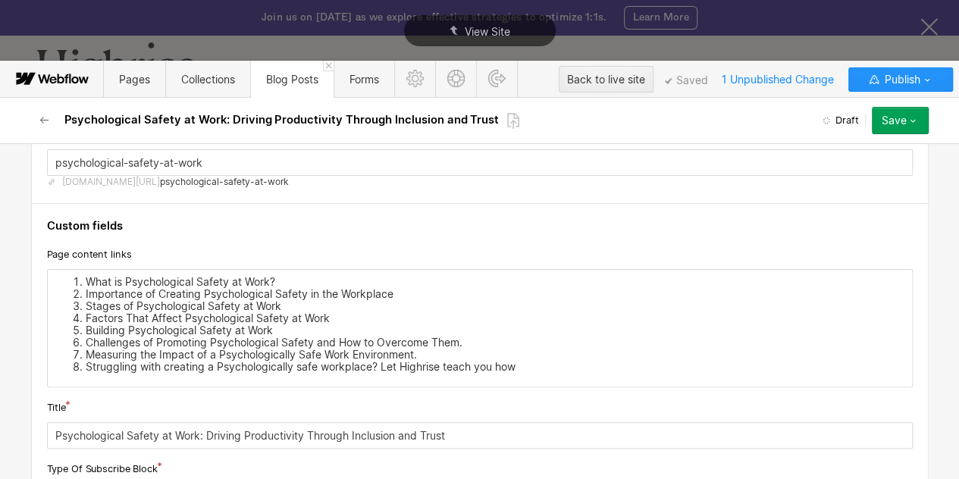
click at [145, 273] on div "What is Psychological Safety at Work? Importance of Creating Psychological Safe…" at bounding box center [480, 328] width 864 height 117
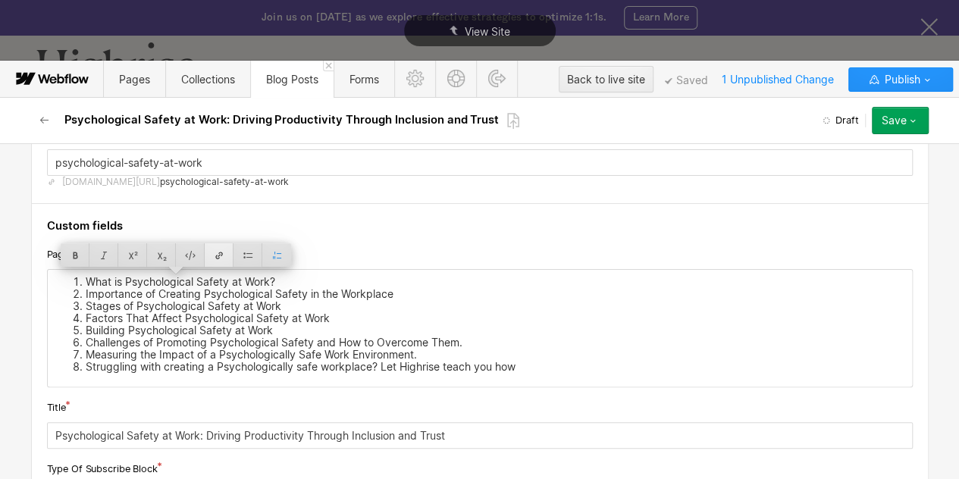
click at [217, 255] on div at bounding box center [219, 254] width 29 height 23
type input "#one"
click at [214, 294] on li "Importance of Creating Psychological Safety in the Workplace" at bounding box center [495, 294] width 818 height 12
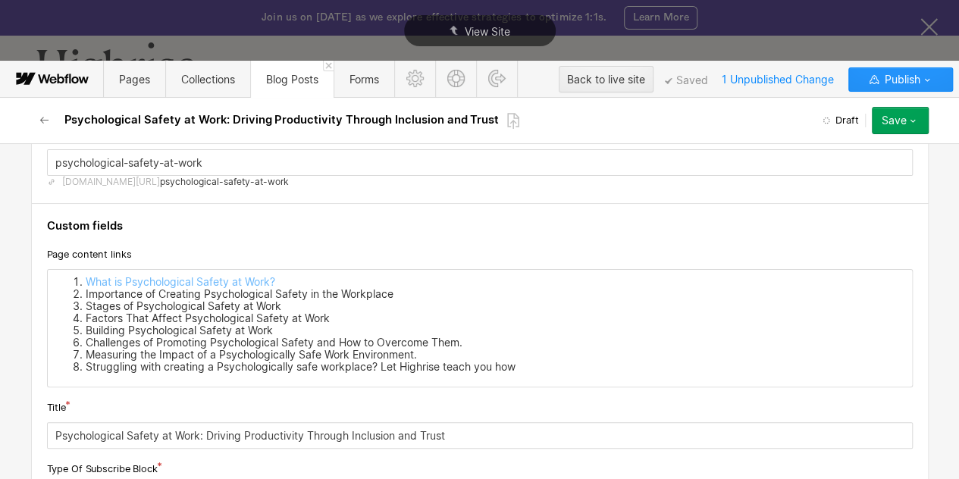
click at [214, 294] on li "Importance of Creating Psychological Safety in the Workplace" at bounding box center [495, 294] width 818 height 12
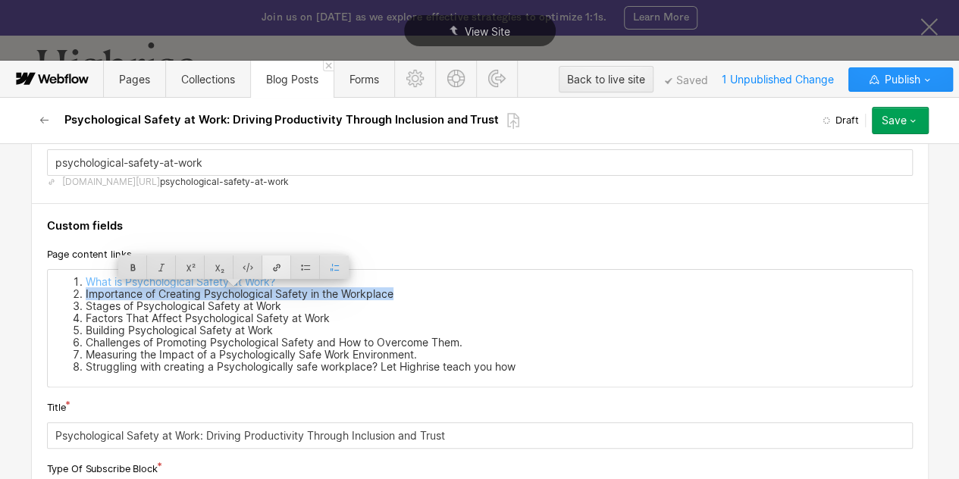
click at [280, 267] on div at bounding box center [276, 266] width 29 height 23
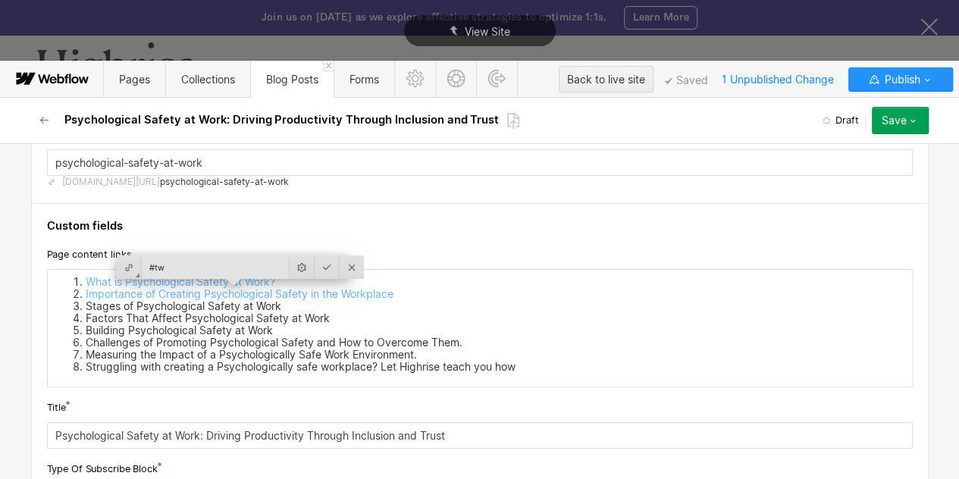
type input "#two"
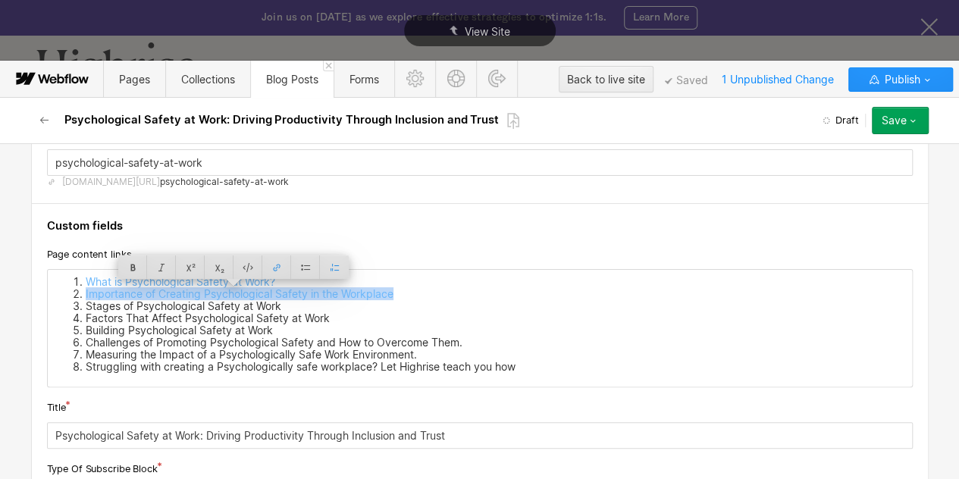
click at [242, 302] on li "Stages of Psychological Safety at Work" at bounding box center [495, 306] width 818 height 12
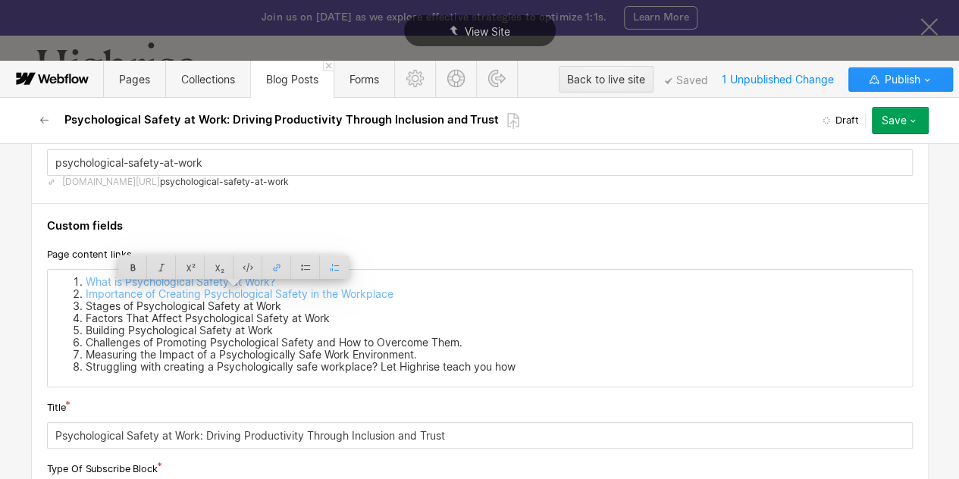
click at [242, 302] on li "Stages of Psychological Safety at Work" at bounding box center [495, 306] width 818 height 12
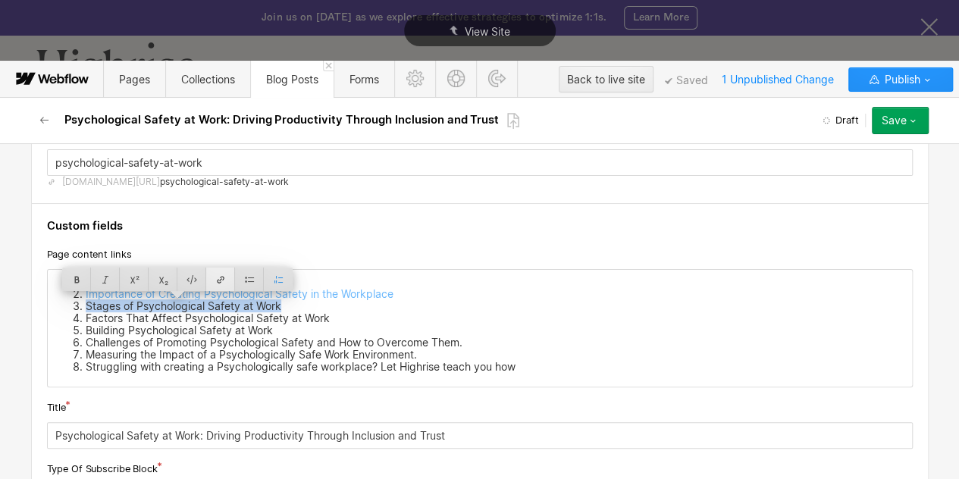
click at [224, 282] on div at bounding box center [220, 278] width 29 height 23
type input "#three"
click at [203, 312] on li "Factors That Affect Psychological Safety at Work" at bounding box center [495, 318] width 818 height 12
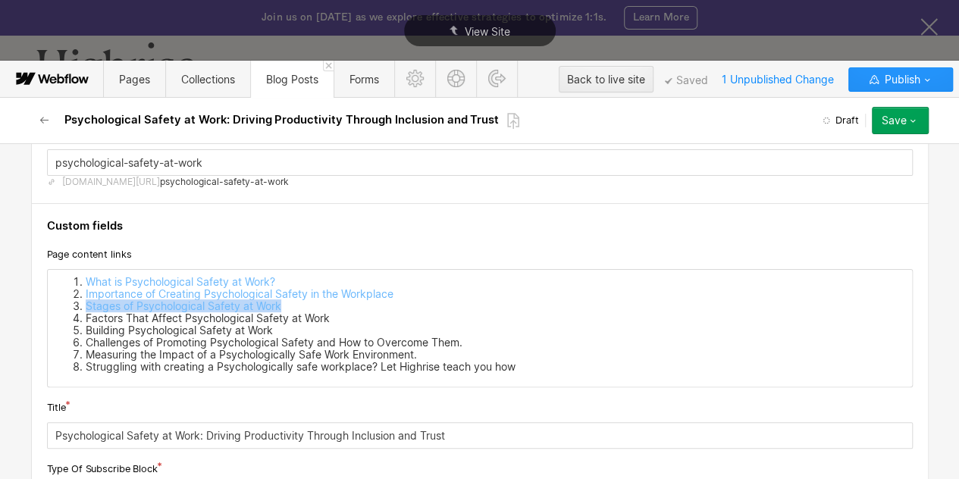
click at [203, 312] on li "Factors That Affect Psychological Safety at Work" at bounding box center [495, 318] width 818 height 12
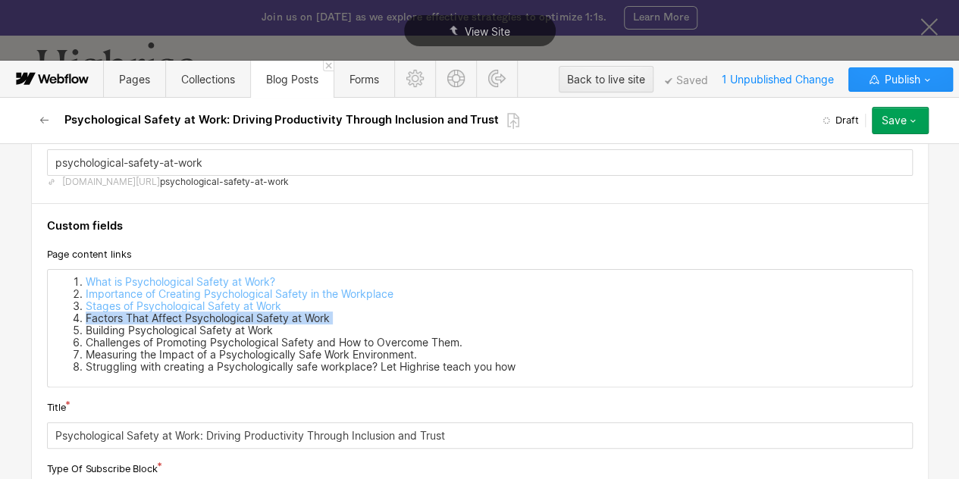
click at [203, 312] on li "Factors That Affect Psychological Safety at Work" at bounding box center [495, 318] width 818 height 12
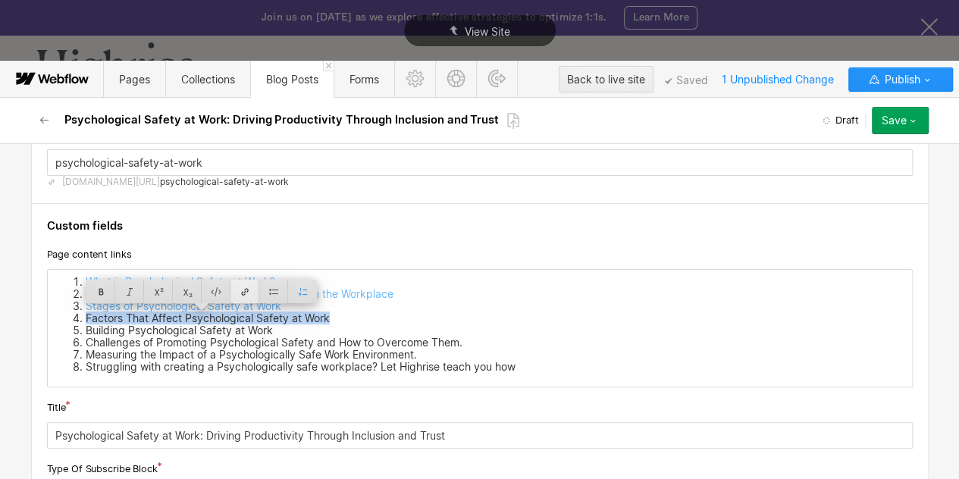
click at [245, 291] on div at bounding box center [244, 291] width 29 height 23
type input "#four"
click at [200, 328] on li "Building Psychological Safety at Work" at bounding box center [495, 330] width 818 height 12
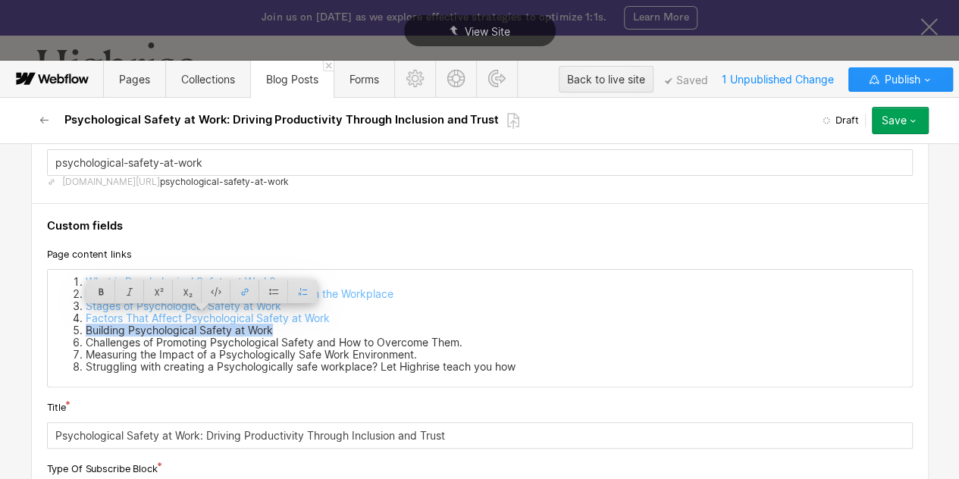
click at [200, 328] on li "Building Psychological Safety at Work" at bounding box center [495, 330] width 818 height 12
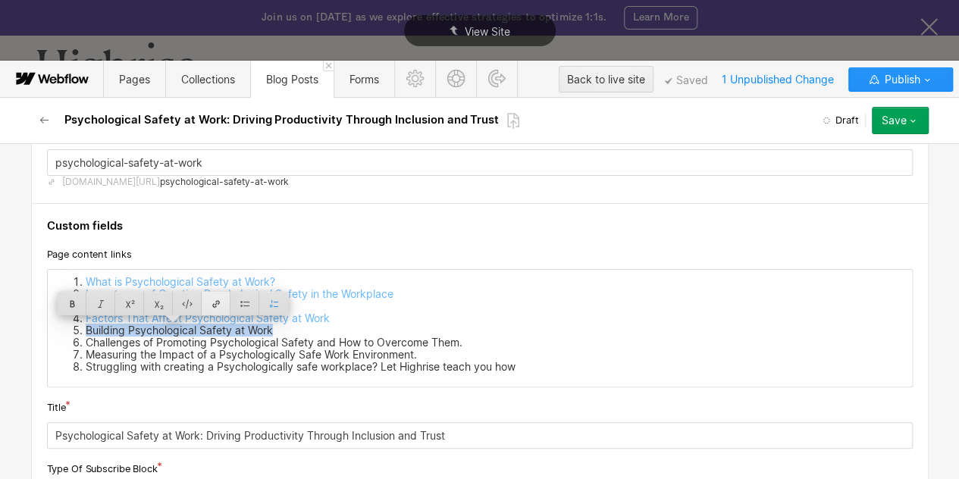
click at [216, 307] on div at bounding box center [216, 303] width 29 height 23
type input "#five"
click at [200, 337] on li "Challenges of Promoting Psychological Safety and How to Overcome Them." at bounding box center [495, 342] width 818 height 12
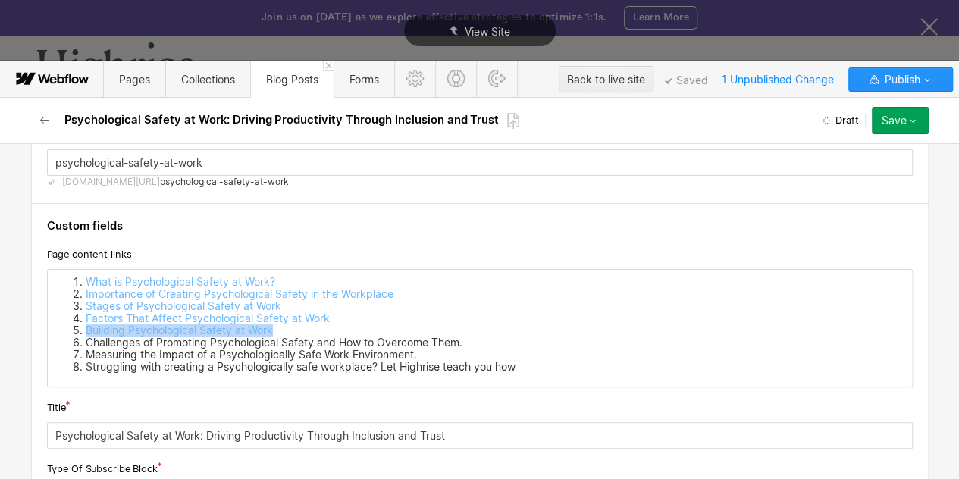
click at [200, 337] on li "Challenges of Promoting Psychological Safety and How to Overcome Them." at bounding box center [495, 342] width 818 height 12
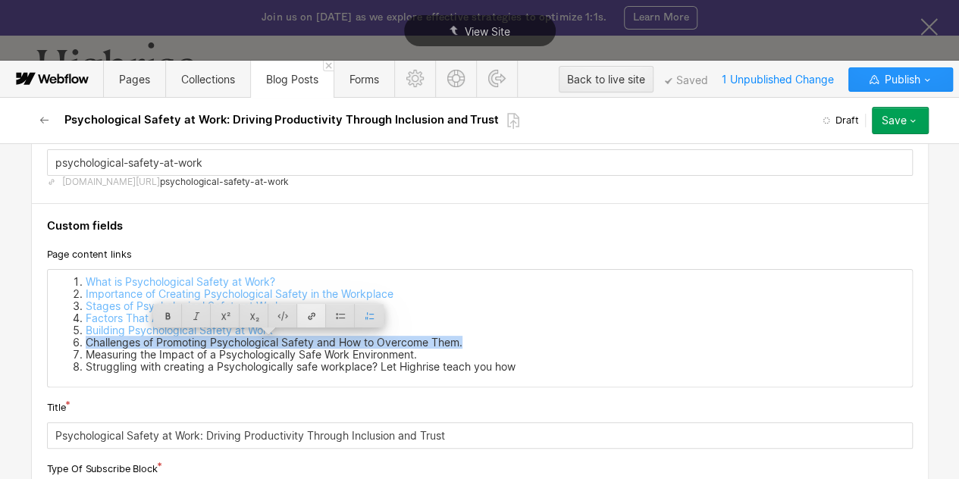
click at [311, 320] on div at bounding box center [311, 315] width 29 height 23
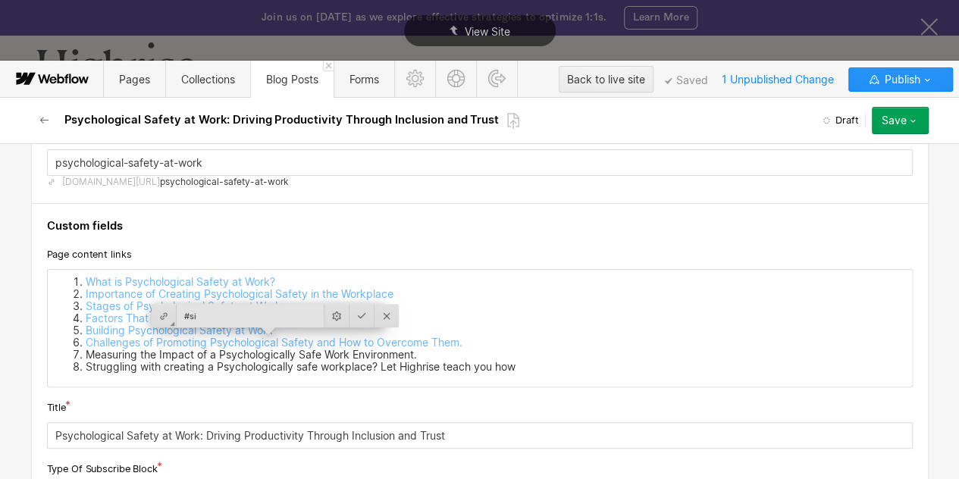
type input "#six"
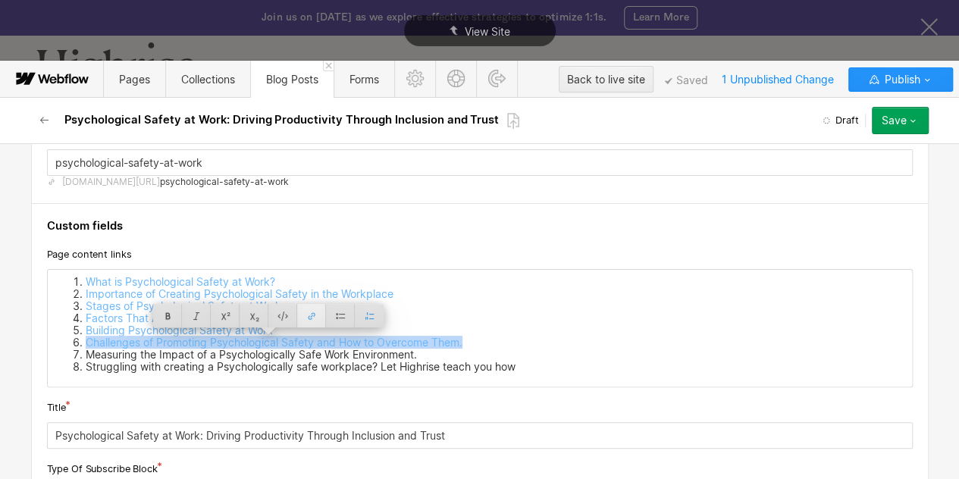
click at [313, 323] on div at bounding box center [311, 315] width 29 height 23
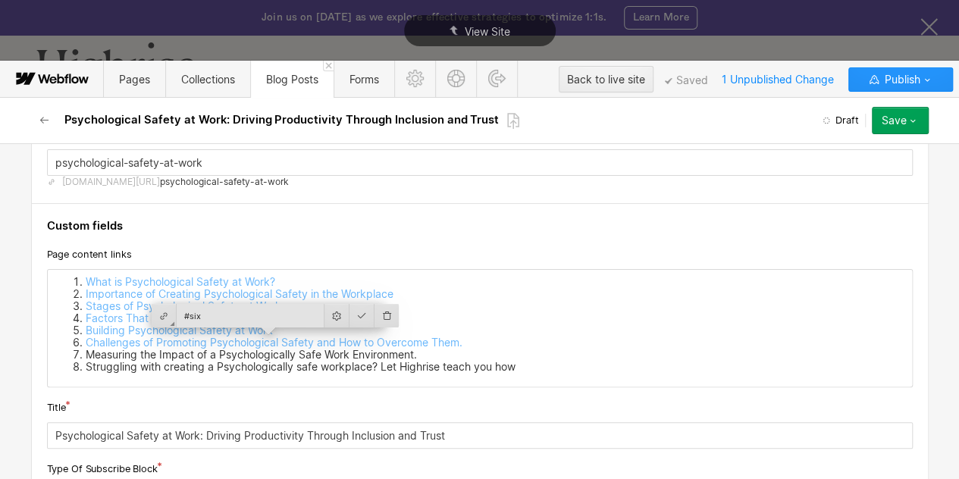
click at [309, 354] on li "Measuring the Impact of a Psychologically Safe Work Environment." at bounding box center [495, 355] width 818 height 12
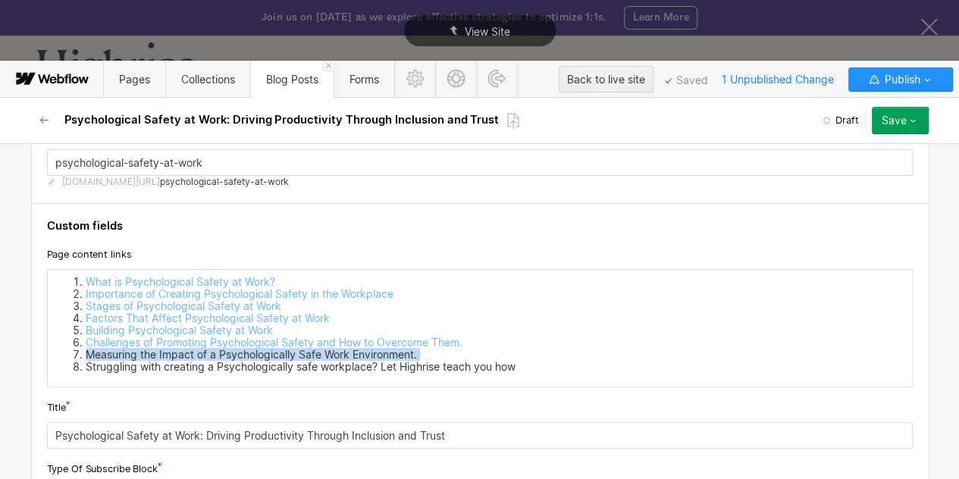
click at [309, 354] on li "Measuring the Impact of a Psychologically Safe Work Environment." at bounding box center [495, 355] width 818 height 12
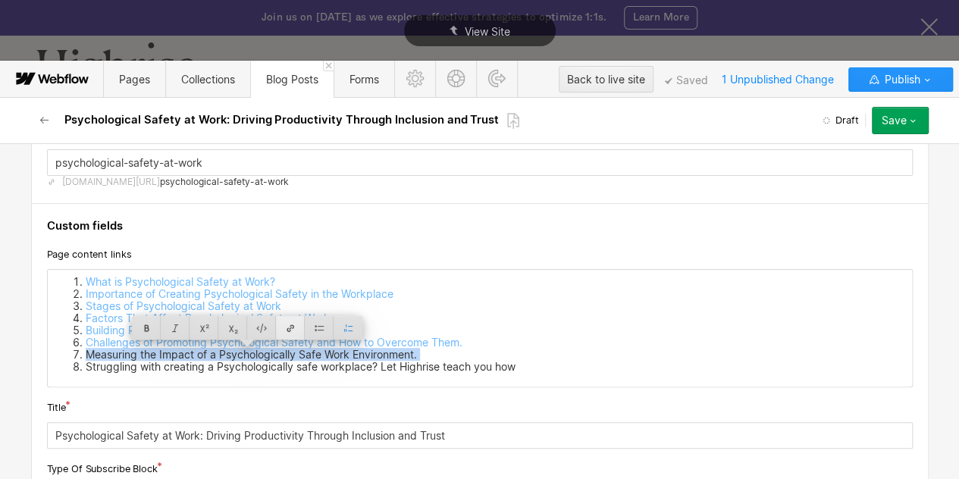
click at [294, 327] on div at bounding box center [290, 327] width 29 height 23
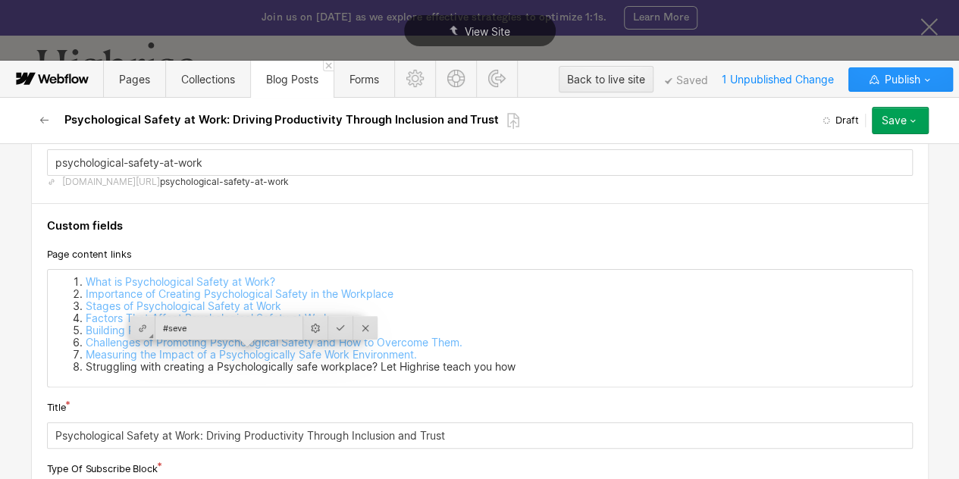
type input "#seven"
click at [177, 371] on div "What is Psychological Safety at Work? Importance of Creating Psychological Safe…" at bounding box center [480, 328] width 864 height 117
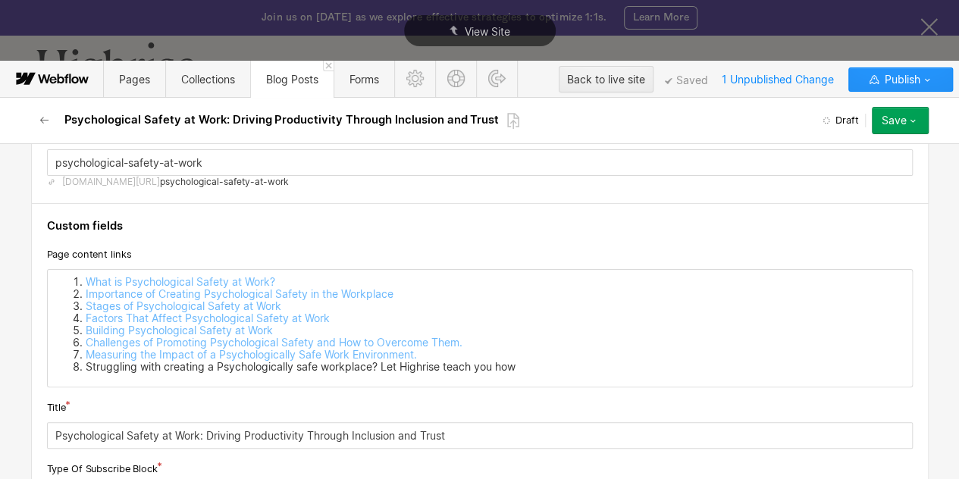
click at [177, 371] on div "What is Psychological Safety at Work? Importance of Creating Psychological Safe…" at bounding box center [480, 328] width 864 height 117
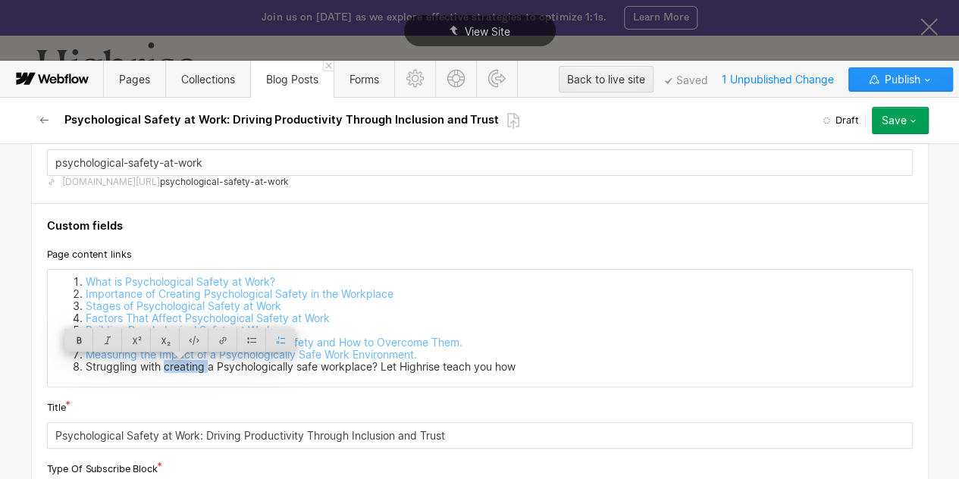
click at [177, 371] on div "What is Psychological Safety at Work? Importance of Creating Psychological Safe…" at bounding box center [480, 328] width 864 height 117
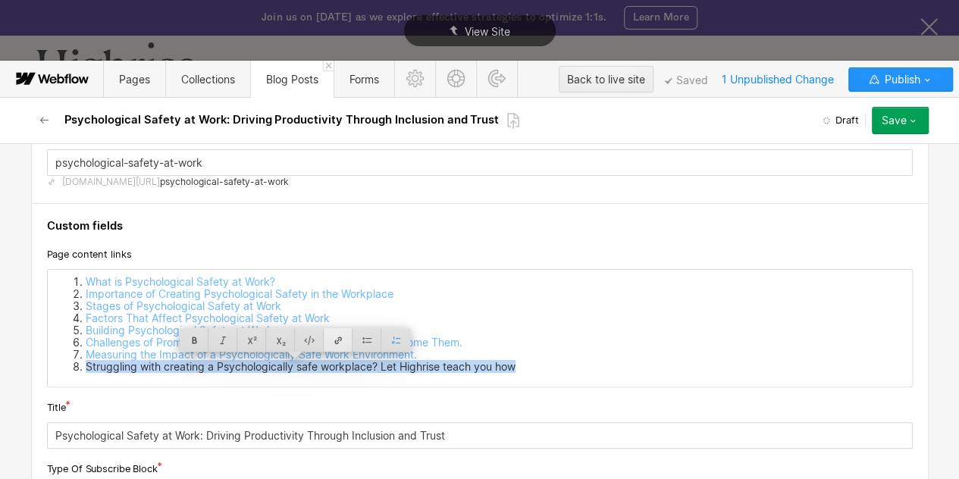
click at [335, 334] on div at bounding box center [338, 339] width 29 height 23
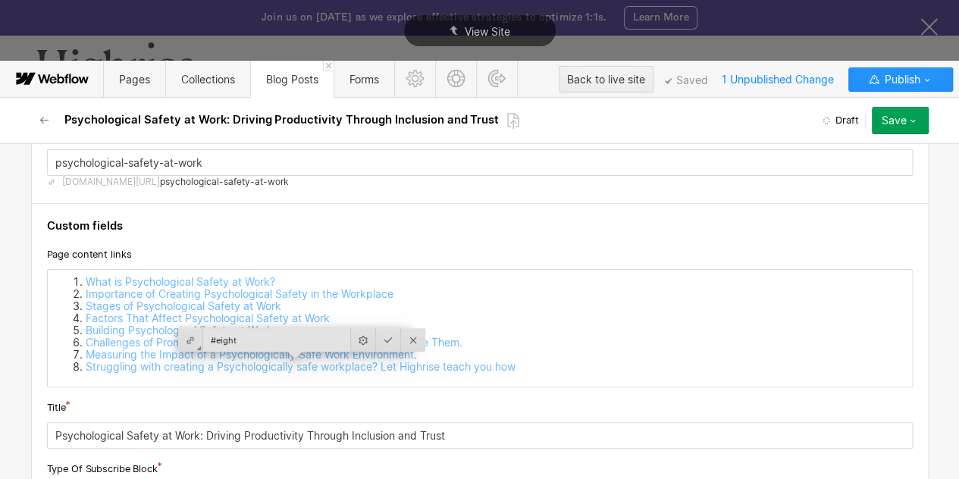
type input "#eight"
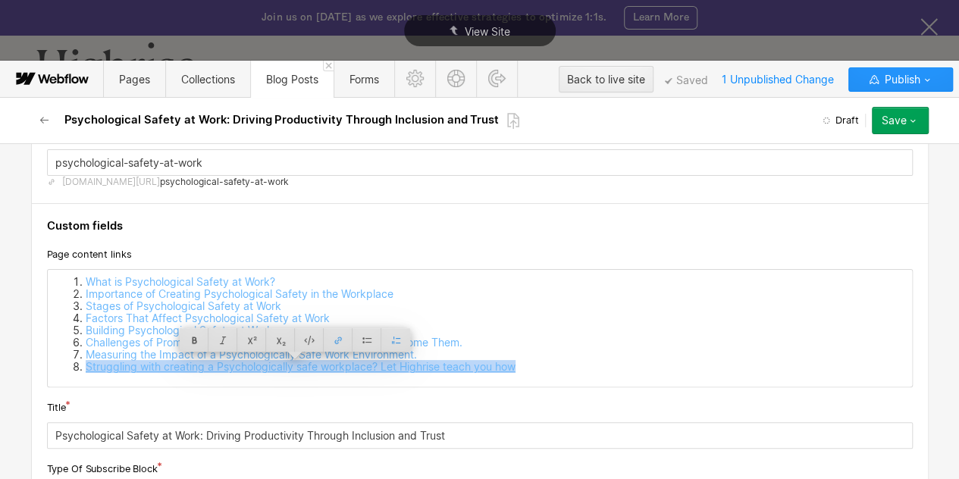
click at [336, 364] on link "Struggling with creating a Psychologically safe workplace? Let Highrise teach y…" at bounding box center [301, 366] width 430 height 13
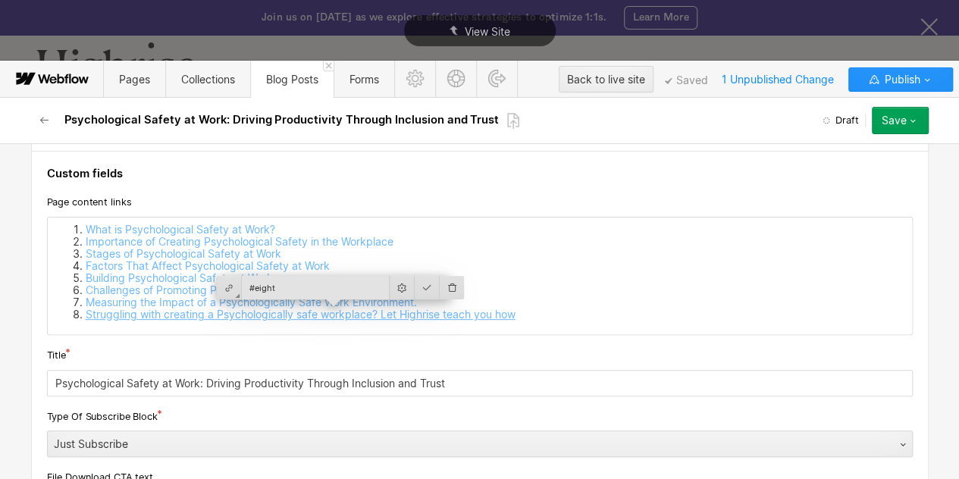
scroll to position [198, 0]
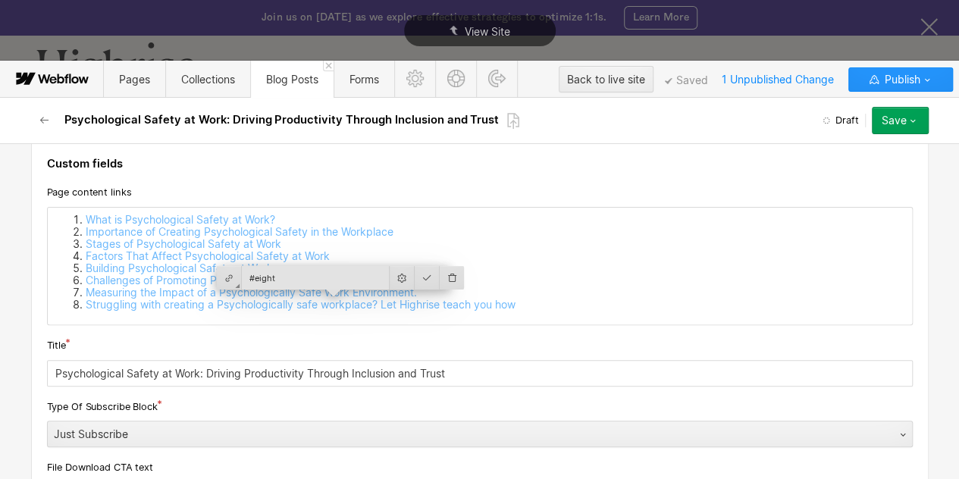
click at [564, 295] on li "Measuring the Impact of a Psychologically Safe Work Environment." at bounding box center [495, 292] width 818 height 12
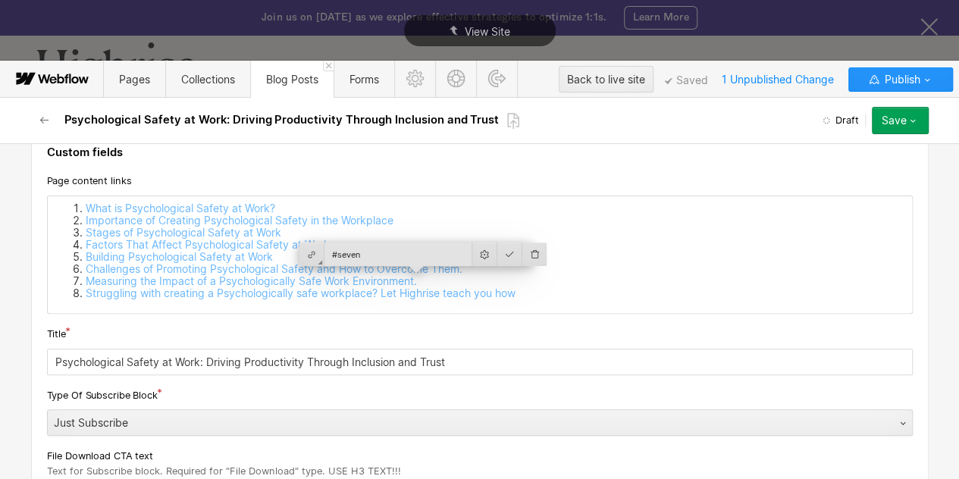
scroll to position [210, 0]
click at [564, 295] on li "Struggling with creating a Psychologically safe workplace? Let Highrise teach y…" at bounding box center [495, 292] width 818 height 12
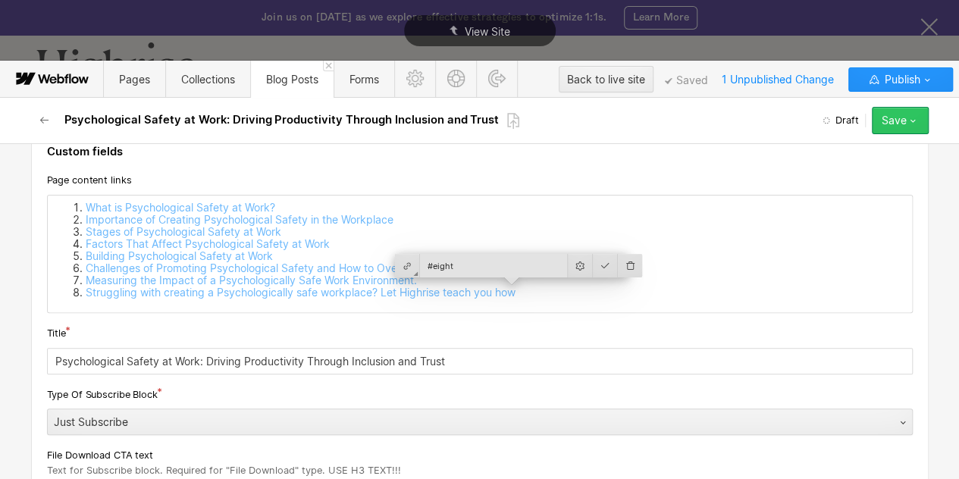
click at [903, 122] on div "Save" at bounding box center [893, 120] width 25 height 12
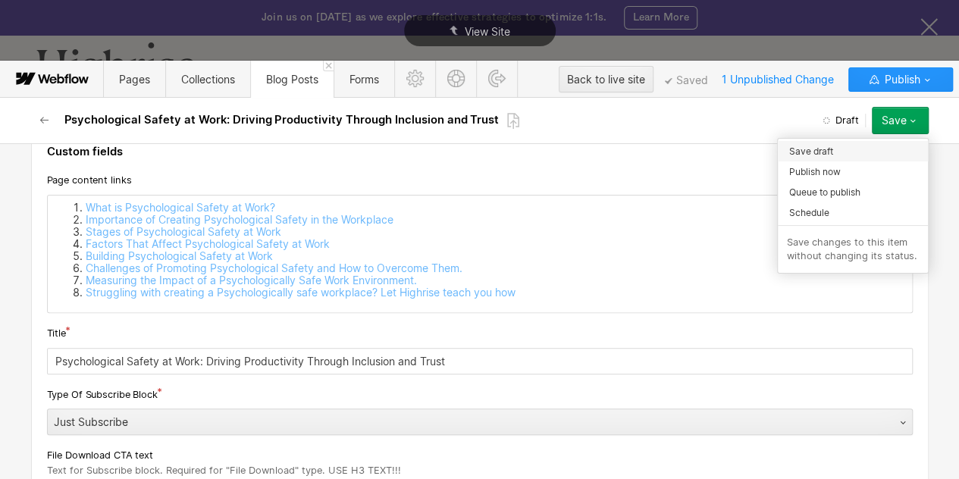
click at [821, 152] on span "Save draft" at bounding box center [811, 151] width 44 height 14
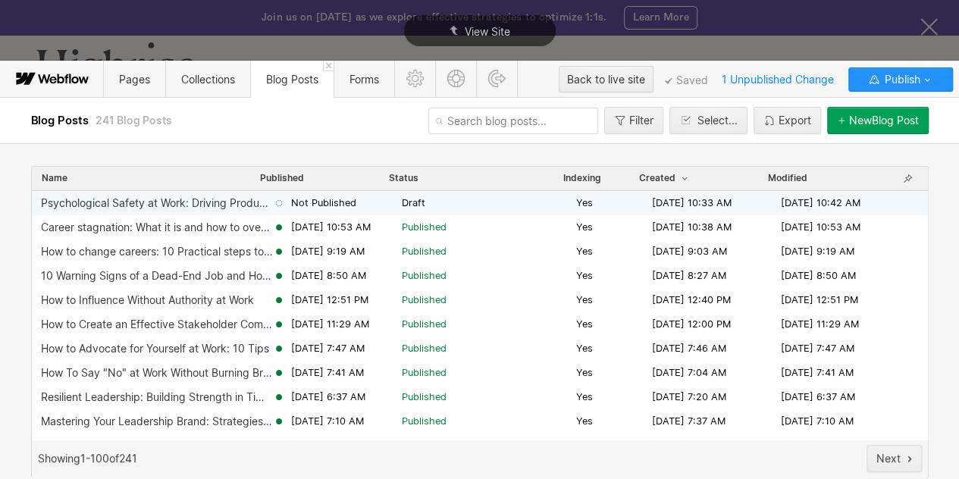
click at [528, 202] on span "Draft" at bounding box center [486, 203] width 168 height 14
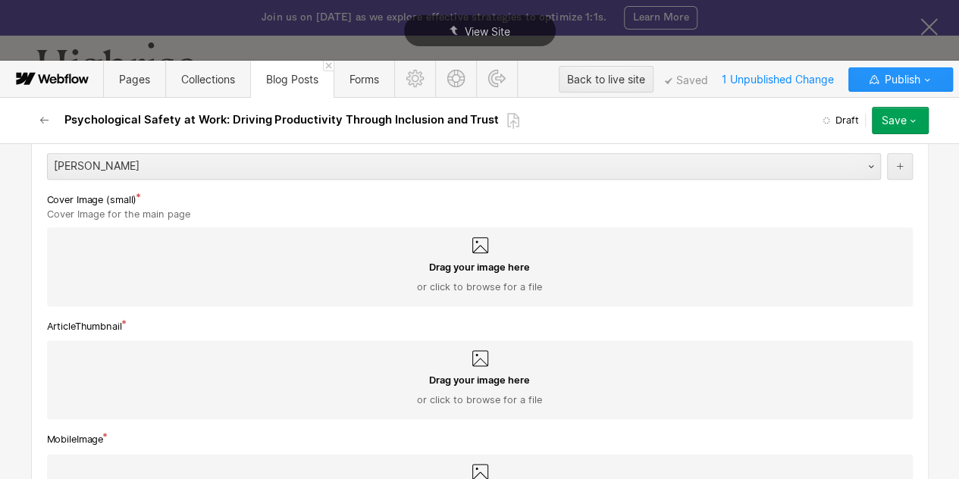
scroll to position [921, 0]
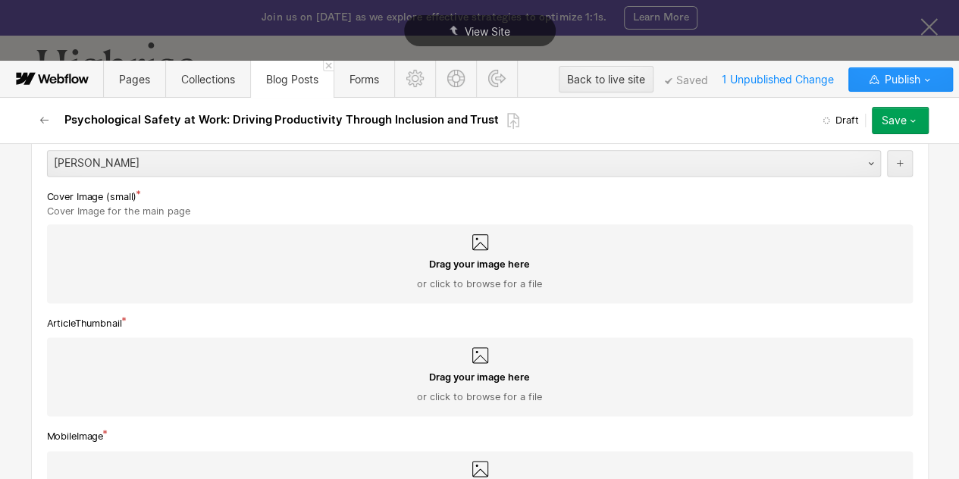
click at [399, 283] on div "Drag your image here or click to browse for a file" at bounding box center [479, 274] width 841 height 33
click at [0, 0] on input "Drag your image here or click to browse for a file" at bounding box center [0, 0] width 0 height 0
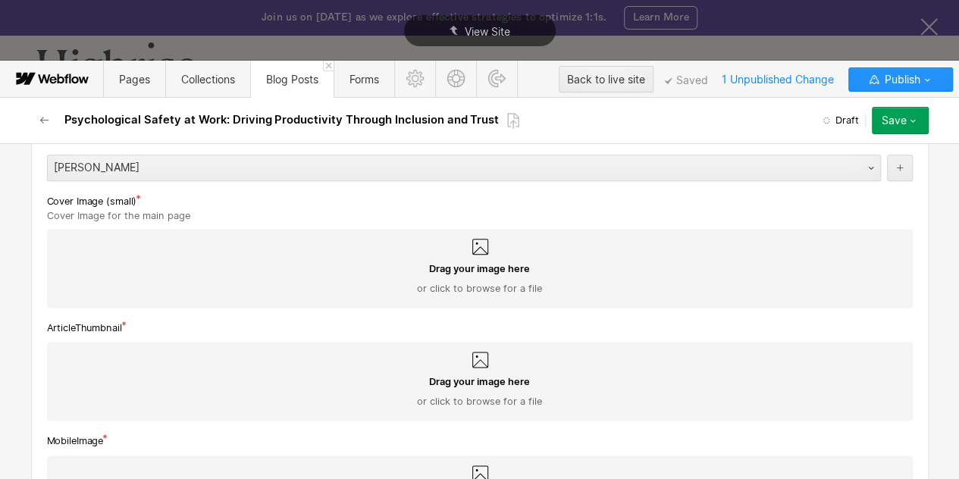
scroll to position [918, 0]
click at [258, 253] on div "Drag your image here or click to browse for a file" at bounding box center [479, 267] width 865 height 79
click at [0, 0] on input "Drag your image here or click to browse for a file" at bounding box center [0, 0] width 0 height 0
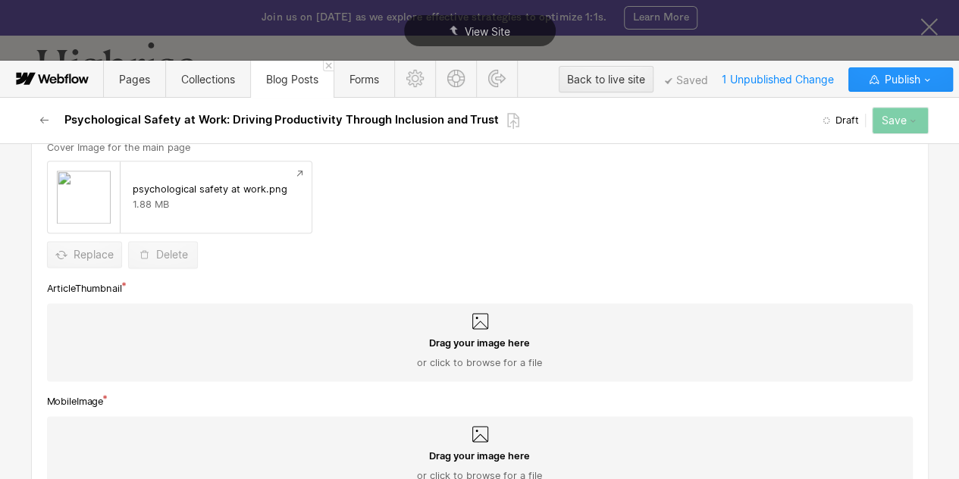
scroll to position [987, 0]
click at [349, 352] on div "Drag your image here or click to browse for a file" at bounding box center [479, 351] width 841 height 33
click at [0, 0] on input "Drag your image here or click to browse for a file" at bounding box center [0, 0] width 0 height 0
click at [383, 344] on div "Drag your image here or click to browse for a file" at bounding box center [479, 351] width 841 height 33
click at [0, 0] on input "Drag your image here or click to browse for a file" at bounding box center [0, 0] width 0 height 0
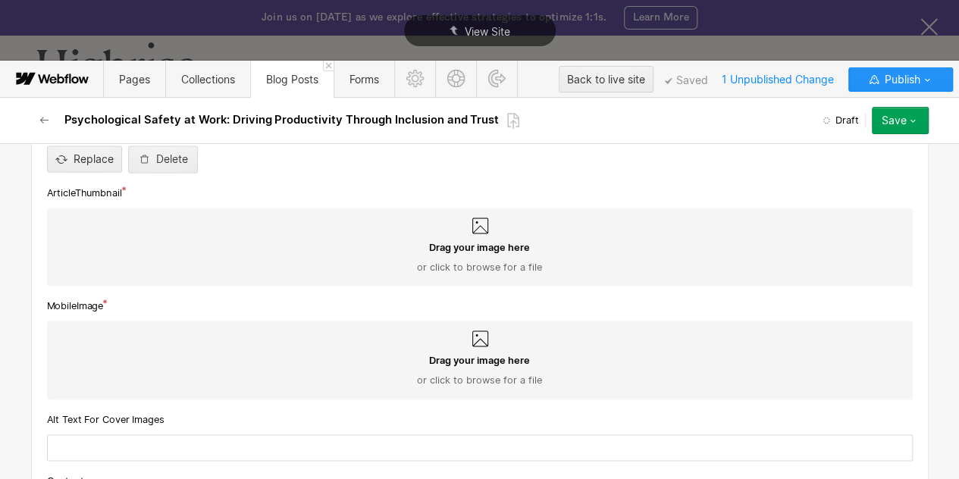
scroll to position [1082, 0]
click at [450, 240] on span "Drag your image here" at bounding box center [479, 246] width 101 height 14
click at [0, 0] on input "Drag your image here or click to browse for a file" at bounding box center [0, 0] width 0 height 0
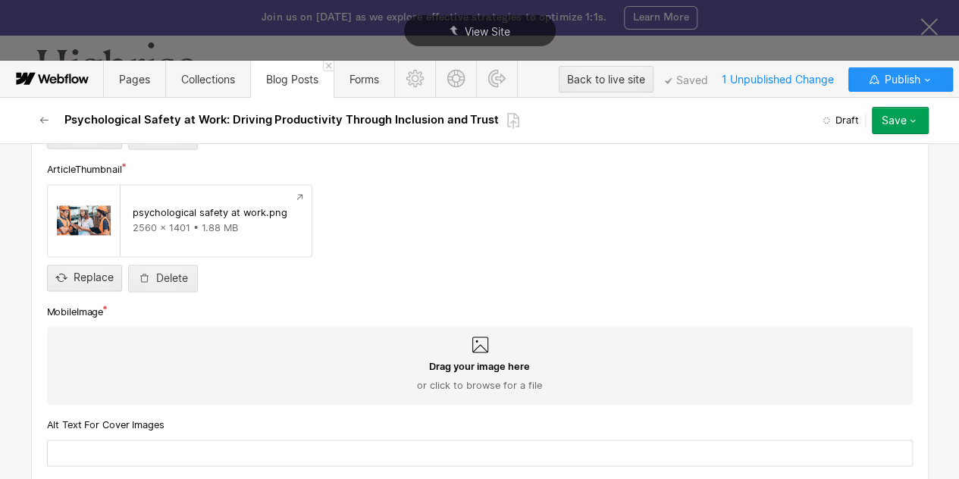
scroll to position [1105, 0]
click at [465, 385] on span "or click to browse for a file" at bounding box center [479, 385] width 125 height 14
click at [0, 0] on input "Drag your image here or click to browse for a file" at bounding box center [0, 0] width 0 height 0
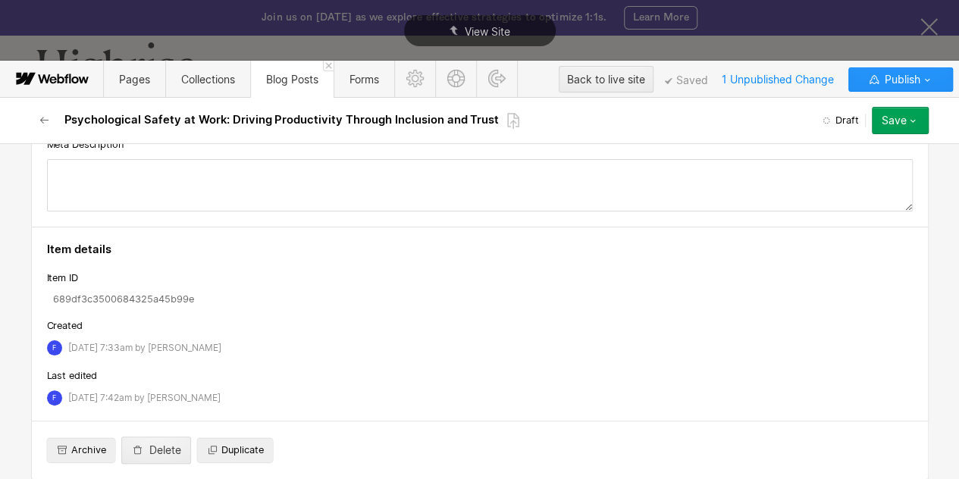
scroll to position [5765, 0]
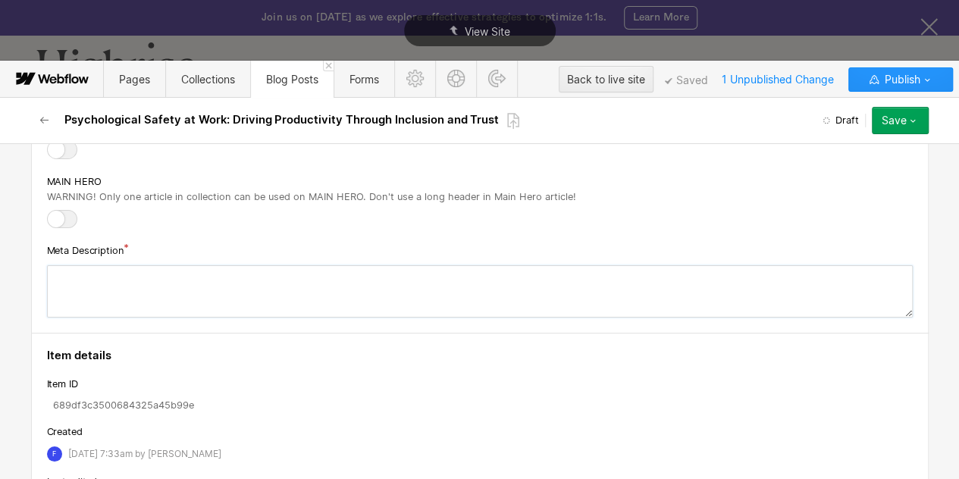
click at [319, 265] on textarea at bounding box center [479, 291] width 865 height 52
paste textarea "Discover practical steps to [PERSON_NAME] psychological safety at work, enhanci…"
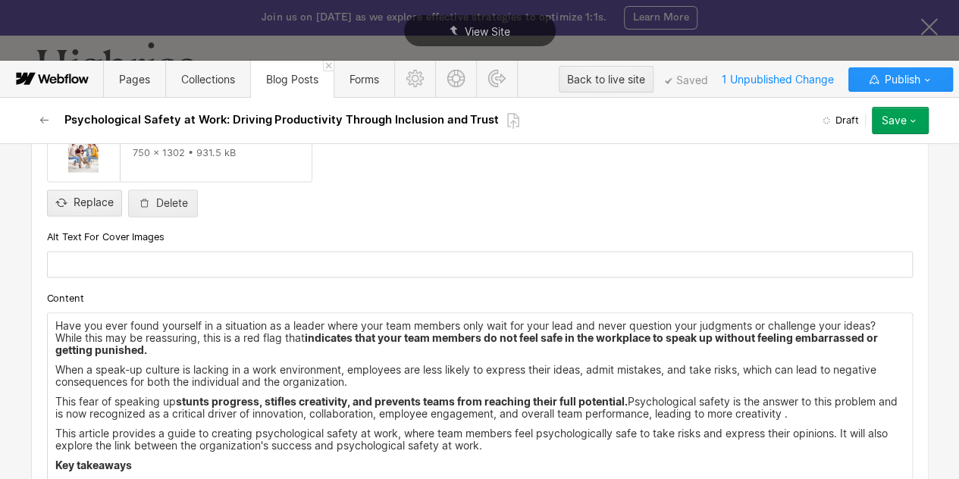
scroll to position [1321, 0]
type textarea "Discover practical steps to [PERSON_NAME] psychological safety at work, enhanci…"
click at [300, 262] on input "text" at bounding box center [479, 265] width 865 height 27
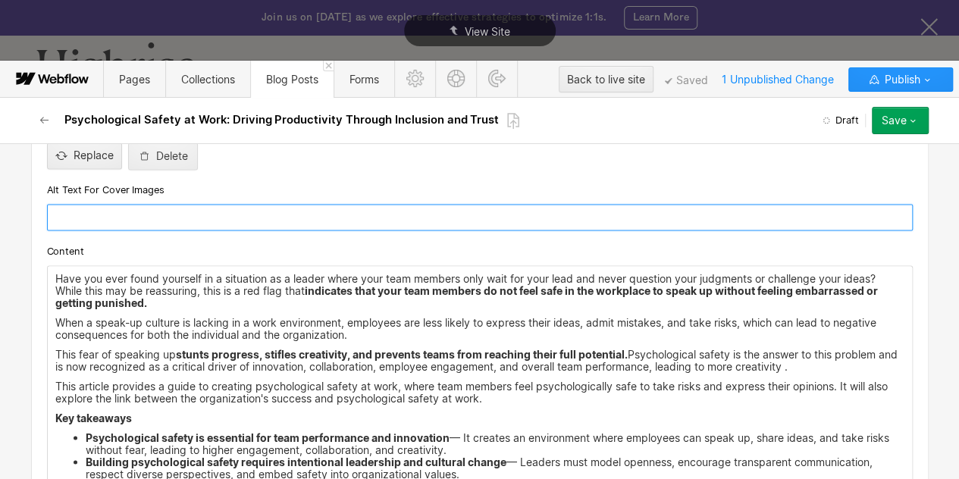
scroll to position [1368, 0]
paste input "Team members collaborating in an open and supportive office environment, reflec…"
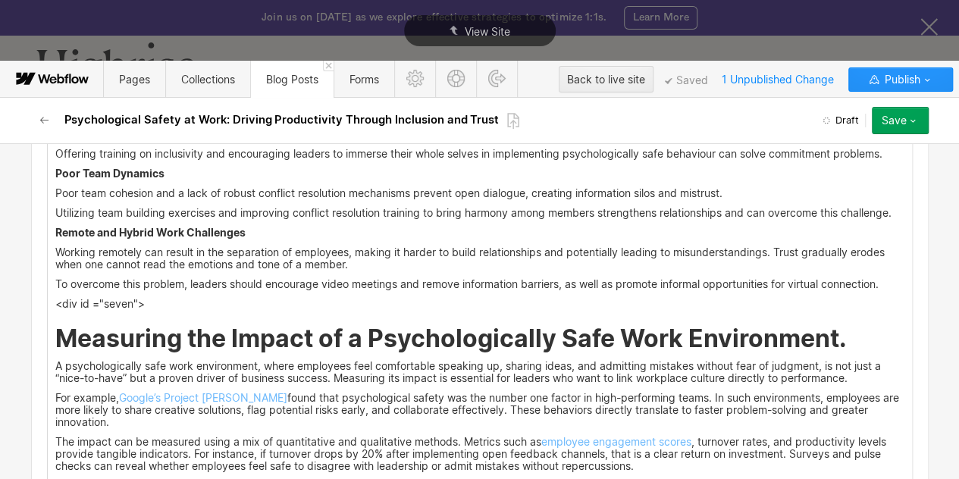
scroll to position [5872, 0]
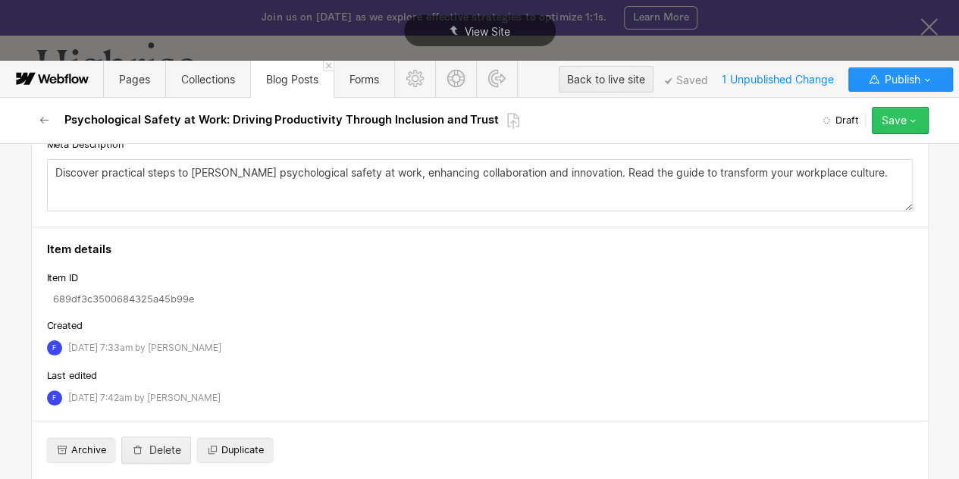
type input "Team members collaborating in an open and supportive office environment, reflec…"
click at [896, 114] on div "Save" at bounding box center [893, 120] width 25 height 12
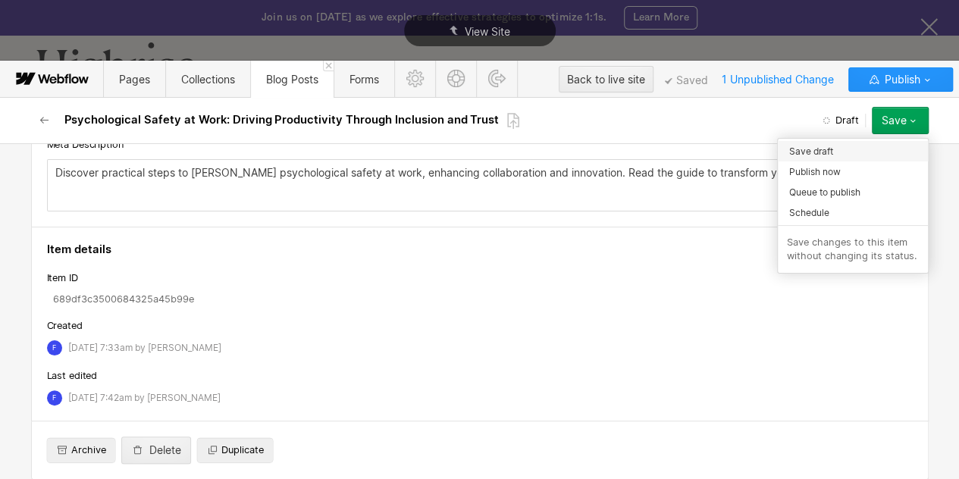
click at [829, 151] on span "Save draft" at bounding box center [811, 151] width 44 height 14
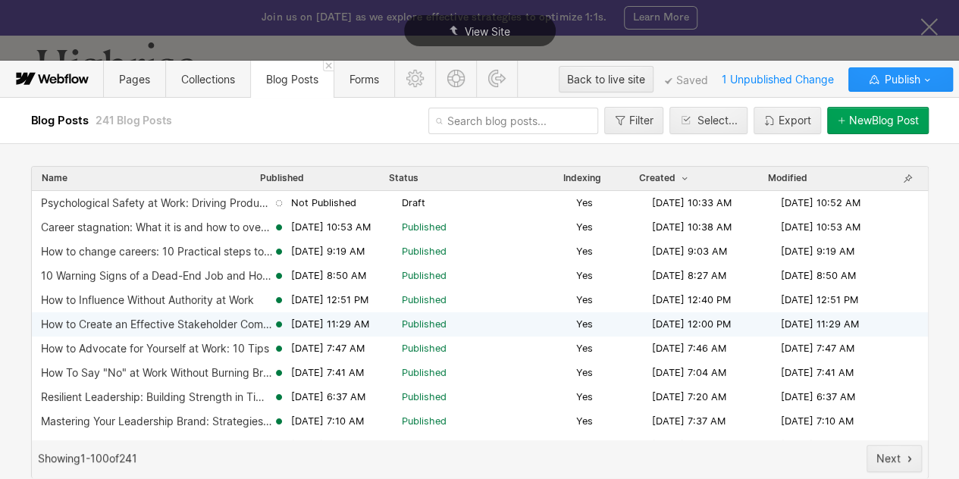
scroll to position [1, 0]
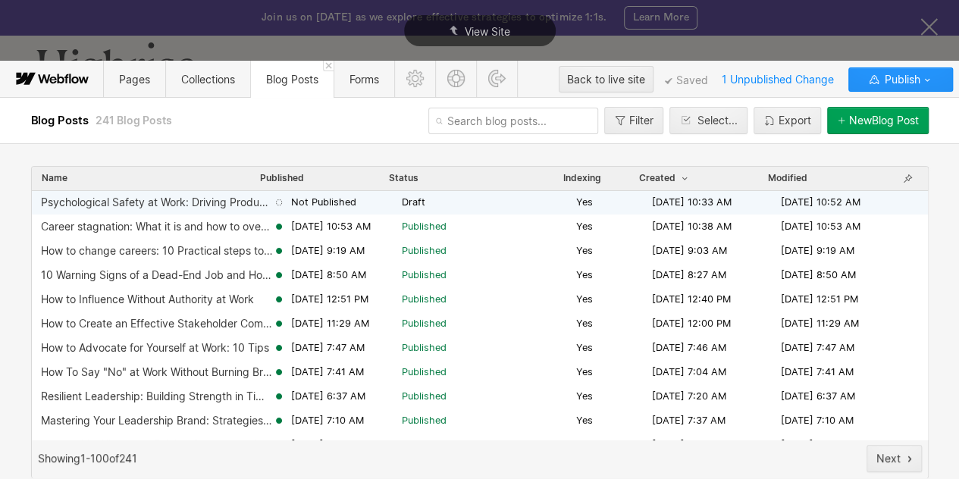
click at [438, 205] on span "Draft" at bounding box center [486, 202] width 168 height 14
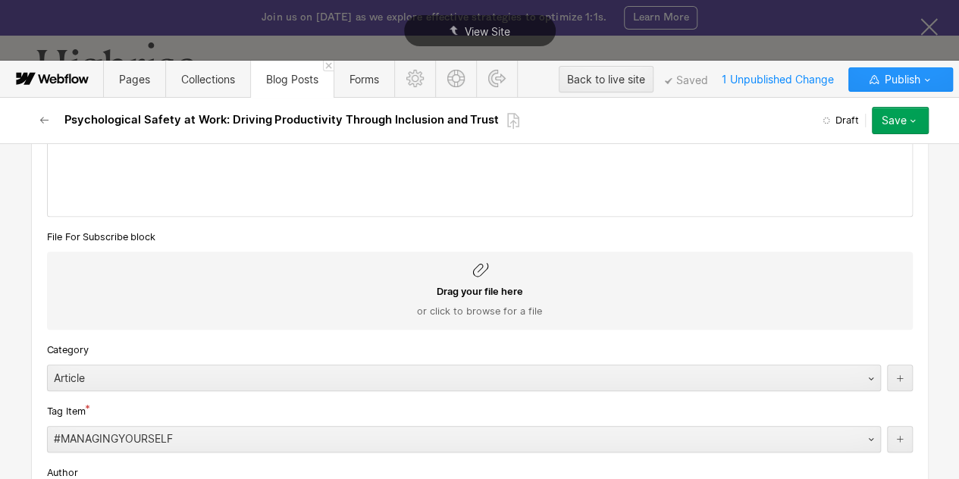
scroll to position [0, 0]
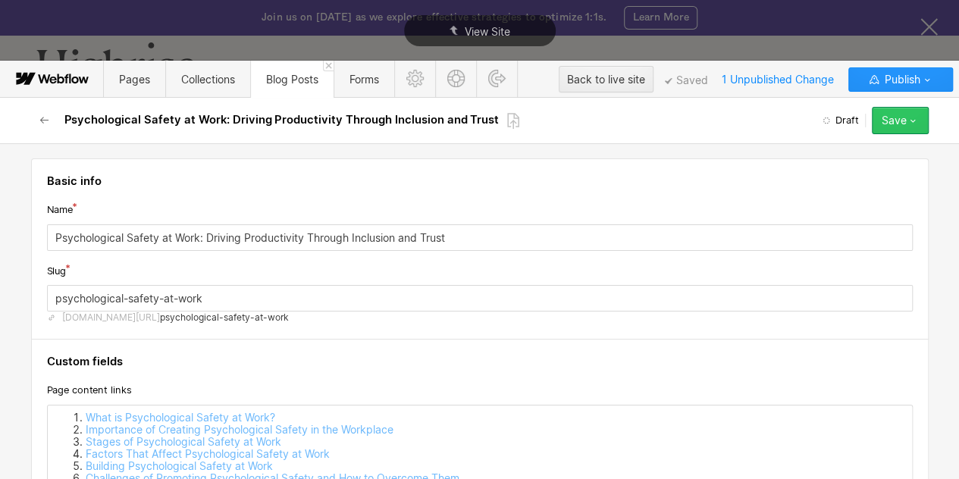
click at [902, 121] on div "Save" at bounding box center [893, 120] width 25 height 12
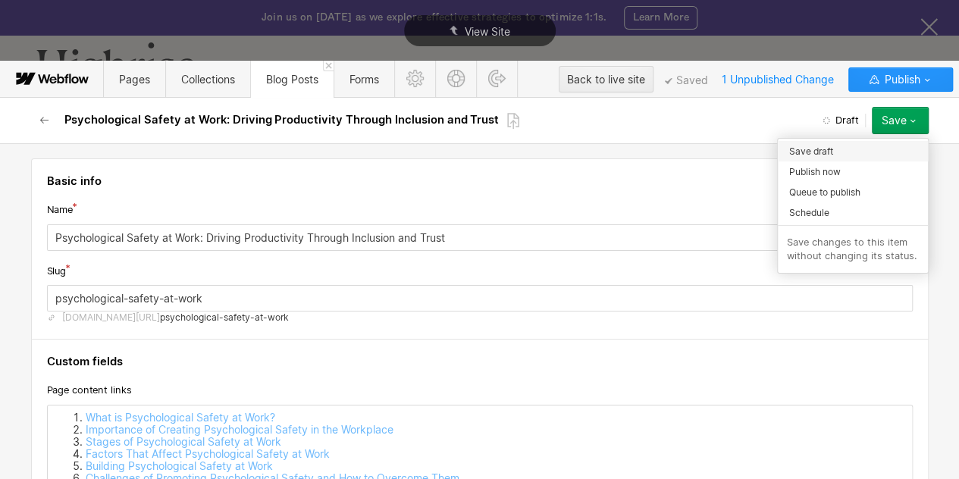
click at [810, 149] on span "Save draft" at bounding box center [811, 151] width 44 height 14
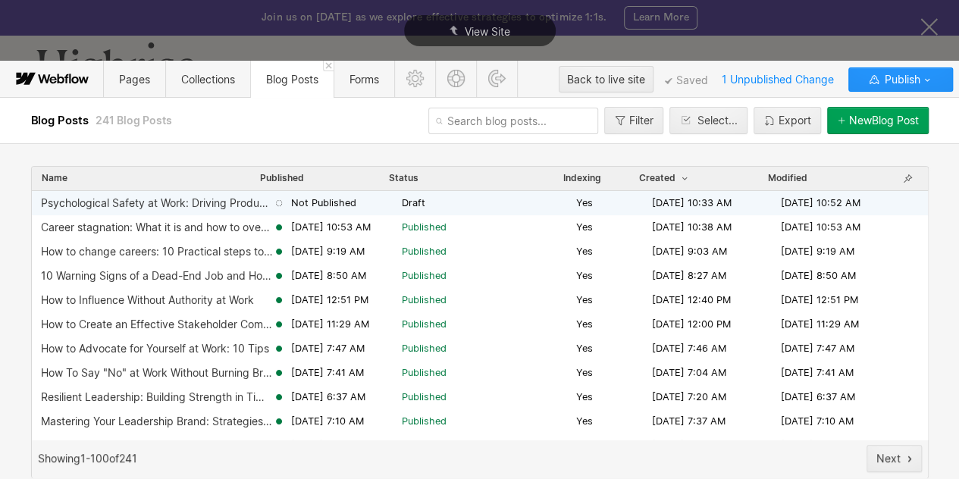
click at [508, 207] on span "Draft" at bounding box center [486, 203] width 168 height 14
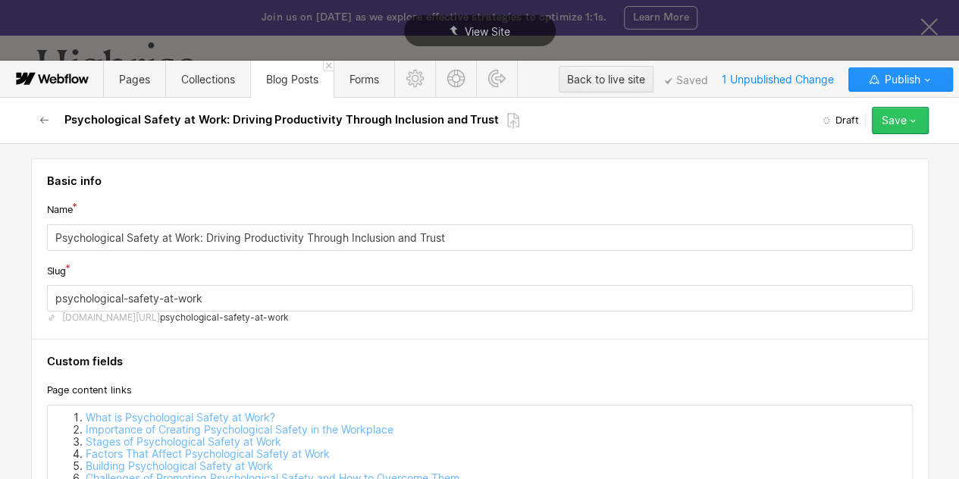
click at [915, 116] on icon "button" at bounding box center [912, 120] width 12 height 12
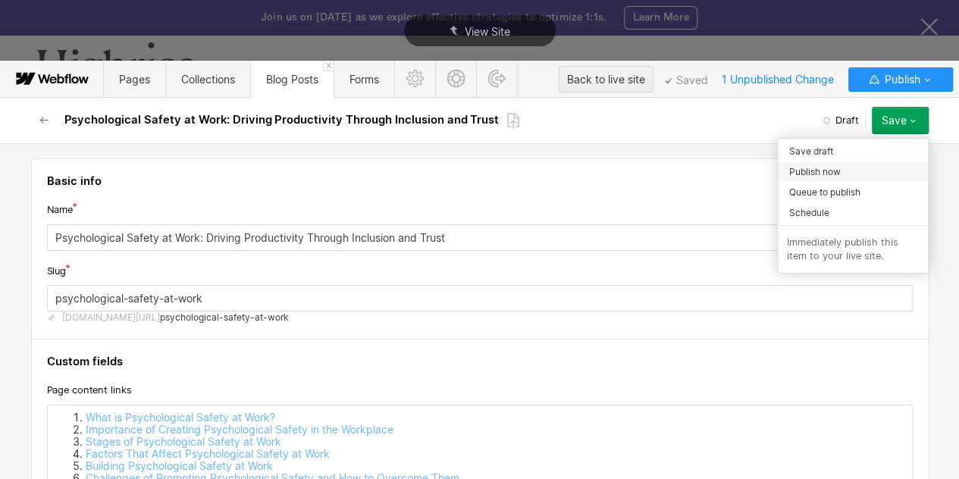
click at [801, 163] on div "Publish now" at bounding box center [852, 171] width 150 height 20
